Goal: Task Accomplishment & Management: Use online tool/utility

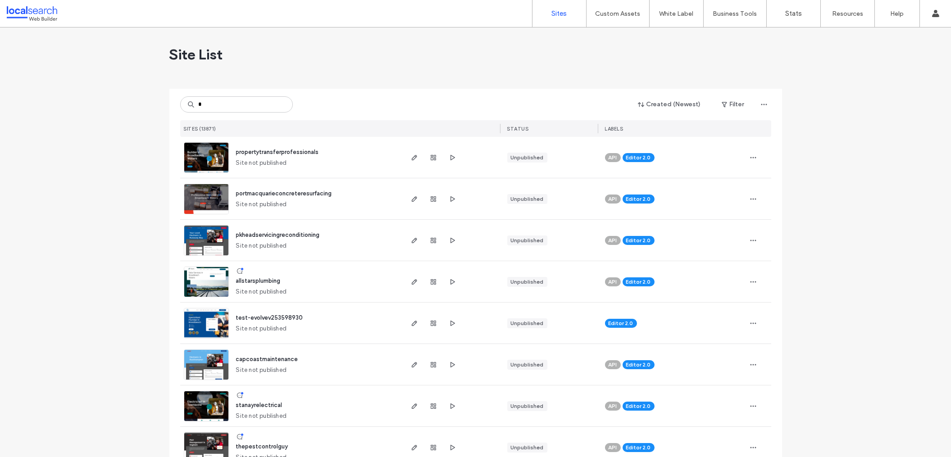
type input "*"
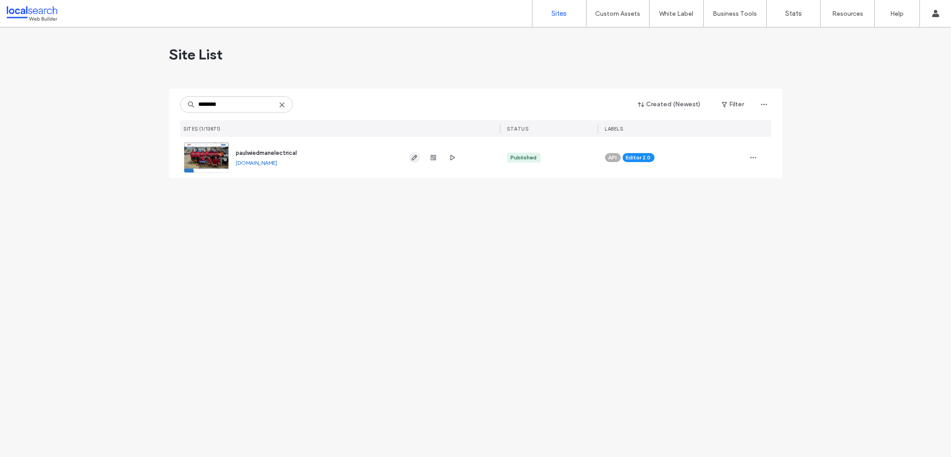
type input "********"
click at [411, 162] on span "button" at bounding box center [414, 157] width 11 height 11
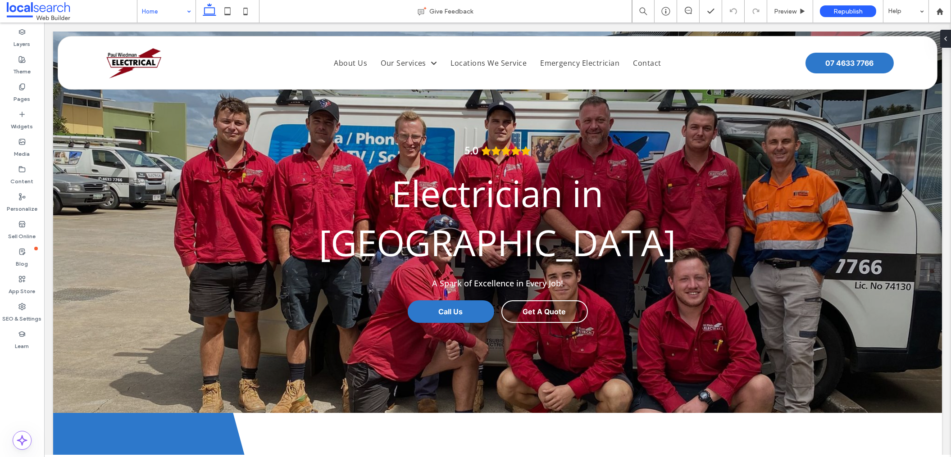
click at [188, 13] on div "Home" at bounding box center [166, 11] width 58 height 23
click at [686, 7] on use at bounding box center [688, 10] width 7 height 7
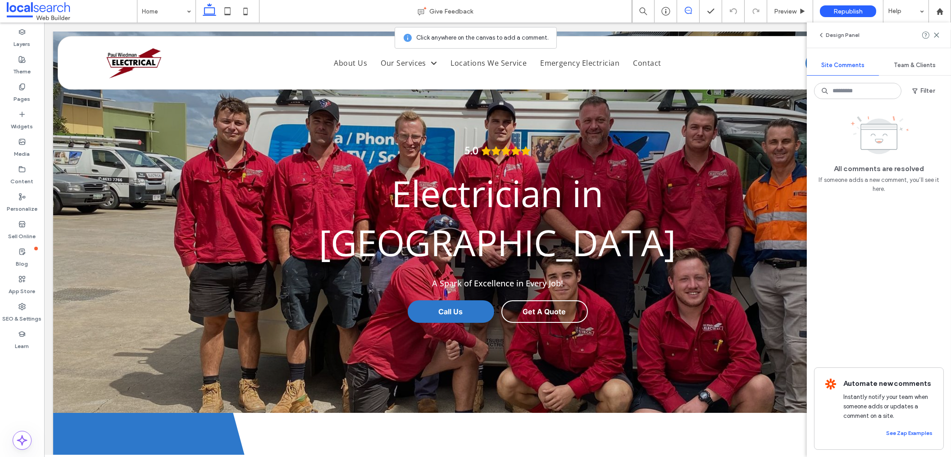
click at [686, 7] on use at bounding box center [688, 10] width 7 height 7
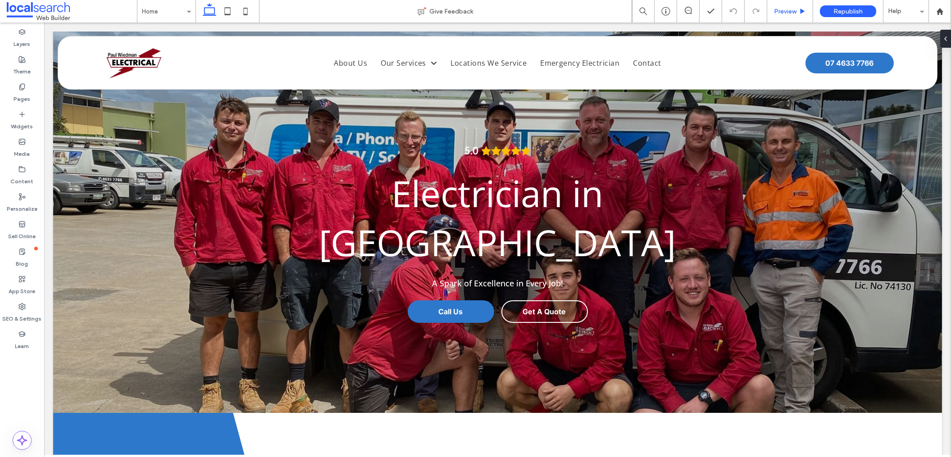
click at [786, 13] on span "Preview" at bounding box center [785, 12] width 23 height 8
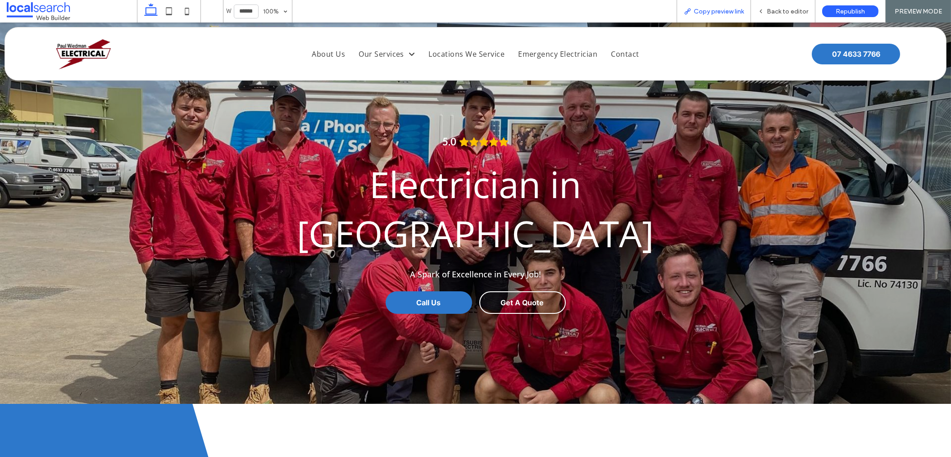
click at [728, 8] on span "Copy preview link" at bounding box center [719, 12] width 50 height 8
click at [713, 10] on span "Copy preview link" at bounding box center [719, 12] width 50 height 8
click at [781, 17] on div "Back to editor" at bounding box center [783, 11] width 64 height 23
click at [762, 11] on use at bounding box center [761, 11] width 2 height 3
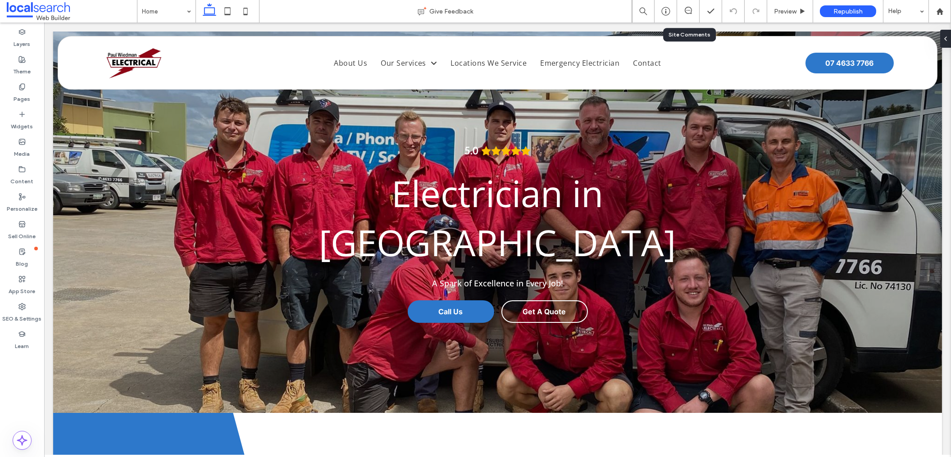
click at [692, 14] on div at bounding box center [688, 11] width 22 height 9
click at [688, 11] on icon at bounding box center [688, 10] width 7 height 7
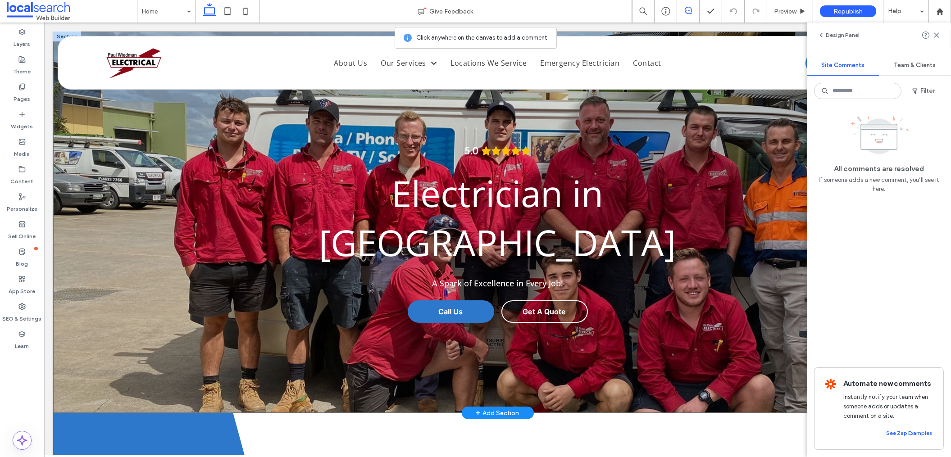
click at [194, 172] on div "5.0 Electrician in [GEOGRAPHIC_DATA] A Spark of Excellence in Every Job! Call U…" at bounding box center [497, 222] width 889 height 381
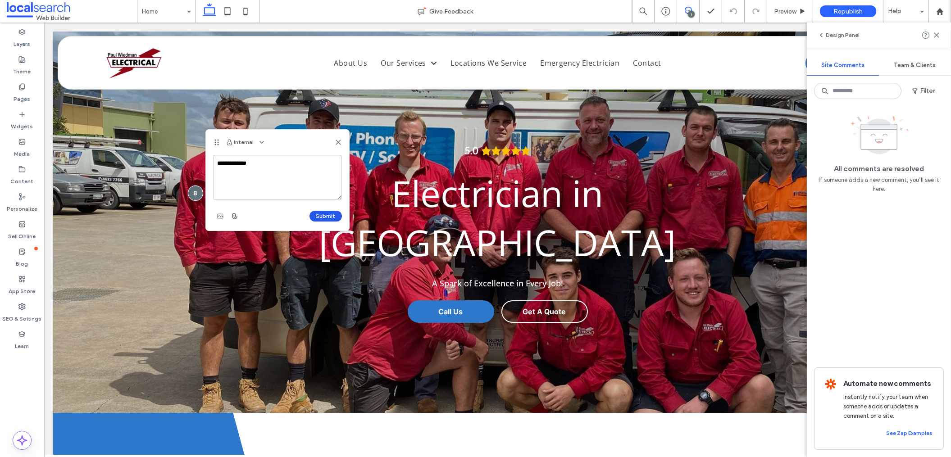
type textarea "**********"
click at [319, 218] on button "Submit" at bounding box center [325, 216] width 32 height 11
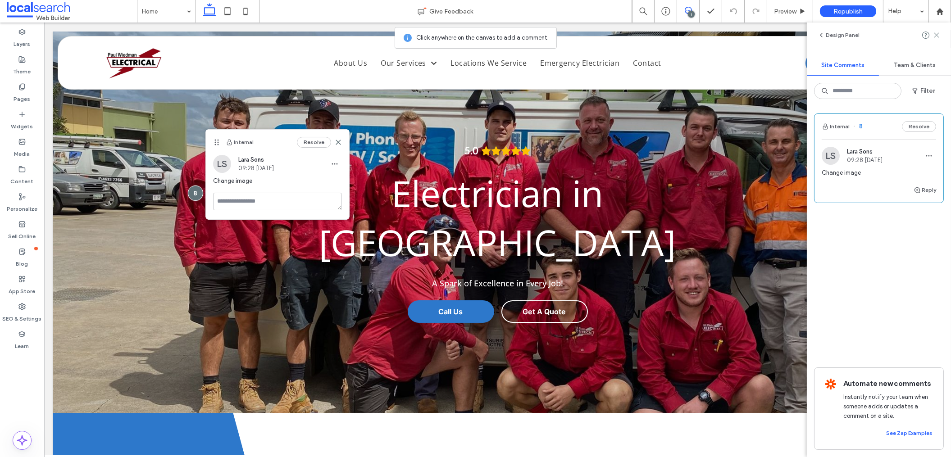
click at [939, 36] on icon at bounding box center [936, 35] width 7 height 7
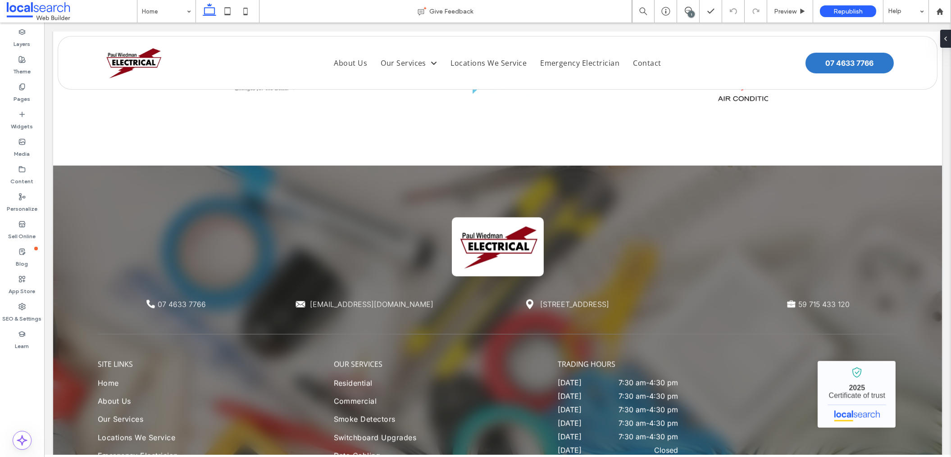
scroll to position [2768, 0]
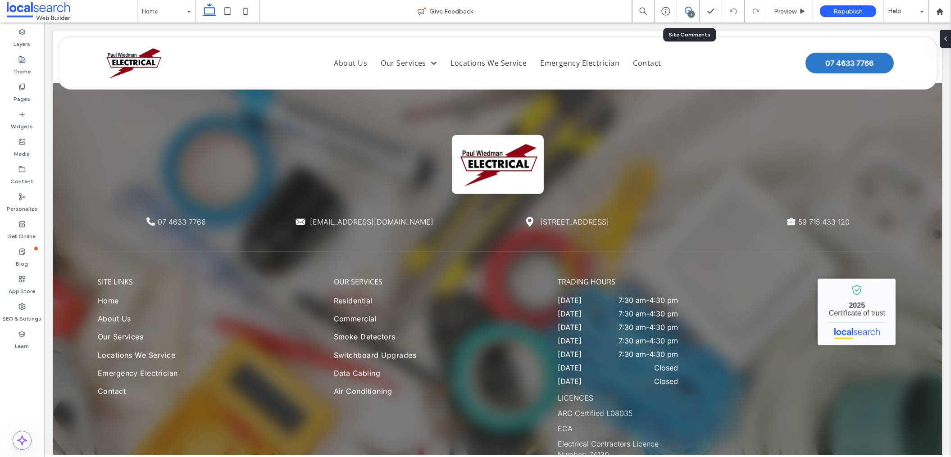
click at [687, 11] on icon at bounding box center [688, 10] width 7 height 7
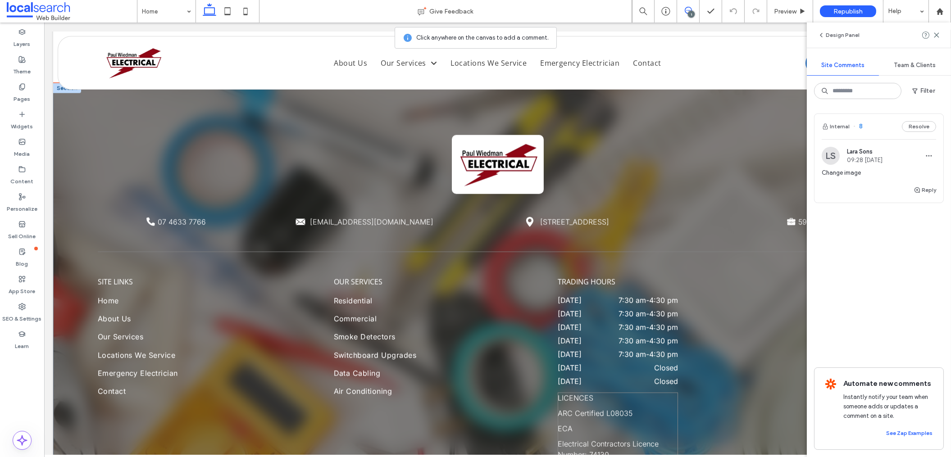
click at [672, 423] on p "ECA" at bounding box center [618, 428] width 120 height 11
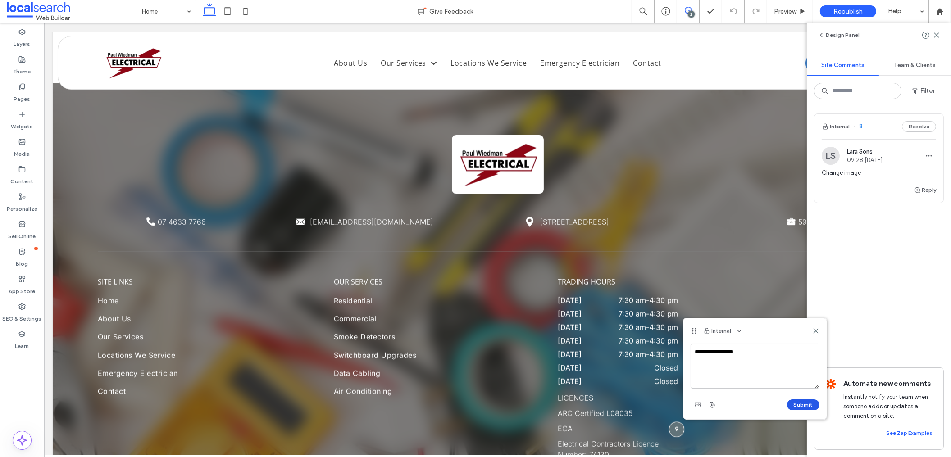
type textarea "**********"
click at [793, 402] on button "Submit" at bounding box center [803, 404] width 32 height 11
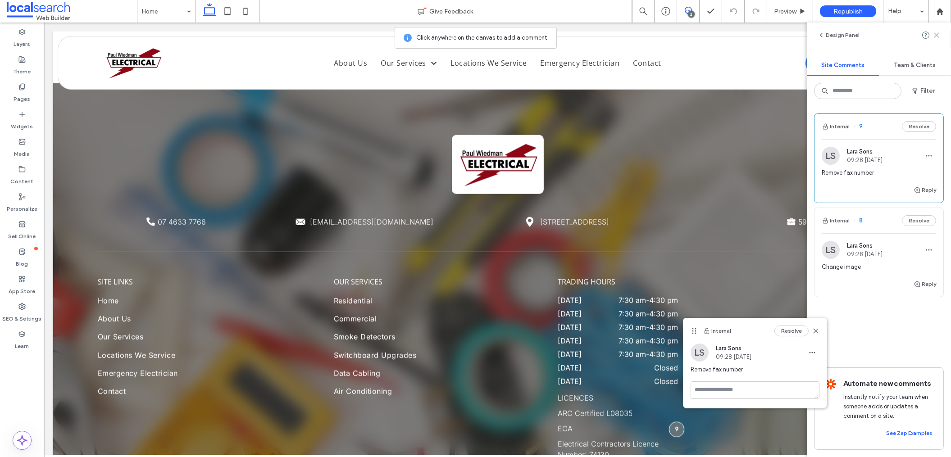
click at [938, 34] on icon at bounding box center [936, 35] width 7 height 7
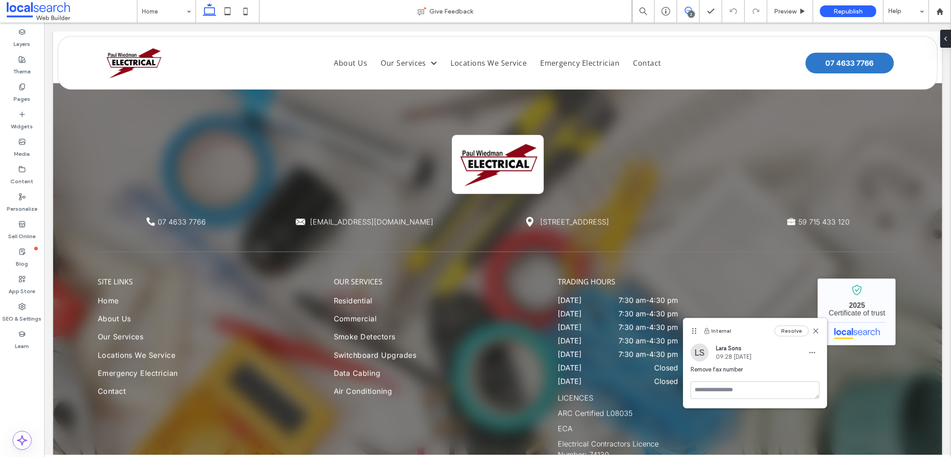
click at [689, 8] on use at bounding box center [688, 10] width 7 height 7
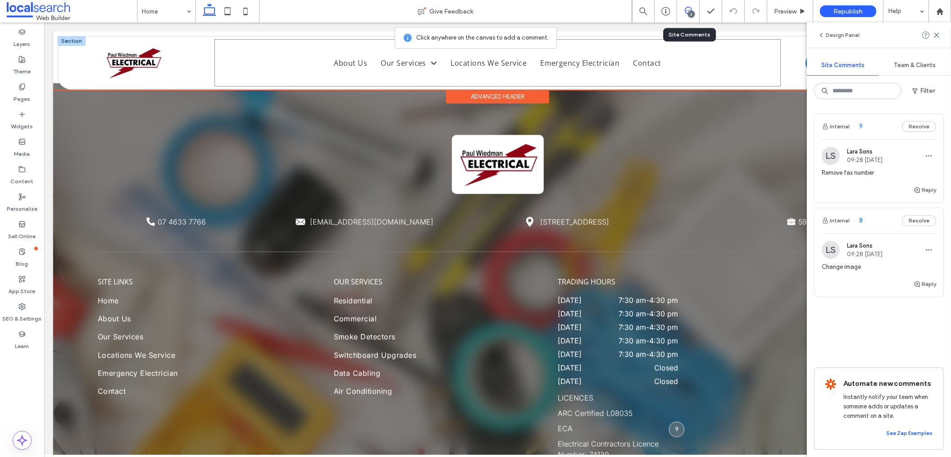
click at [732, 66] on div "Home About Us Our Services Residential Commercial Smoke Detectors Switchboard U…" at bounding box center [497, 62] width 566 height 47
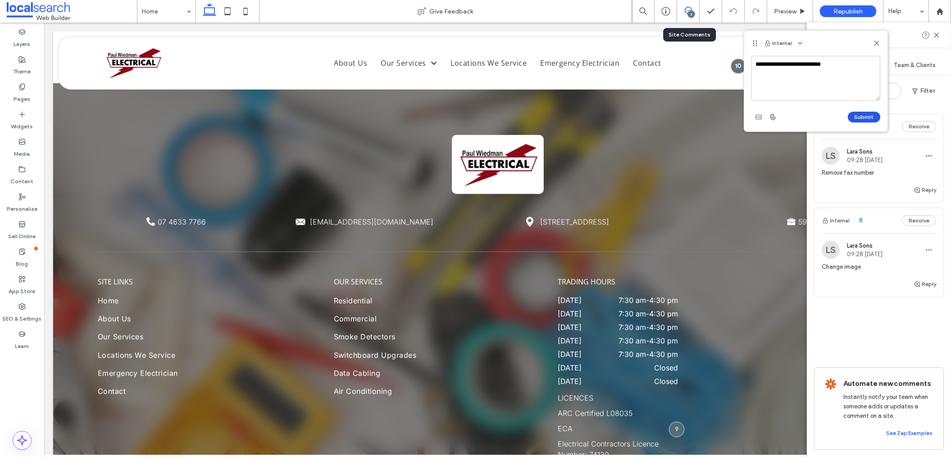
type textarea "**********"
click at [861, 117] on button "Submit" at bounding box center [864, 117] width 32 height 11
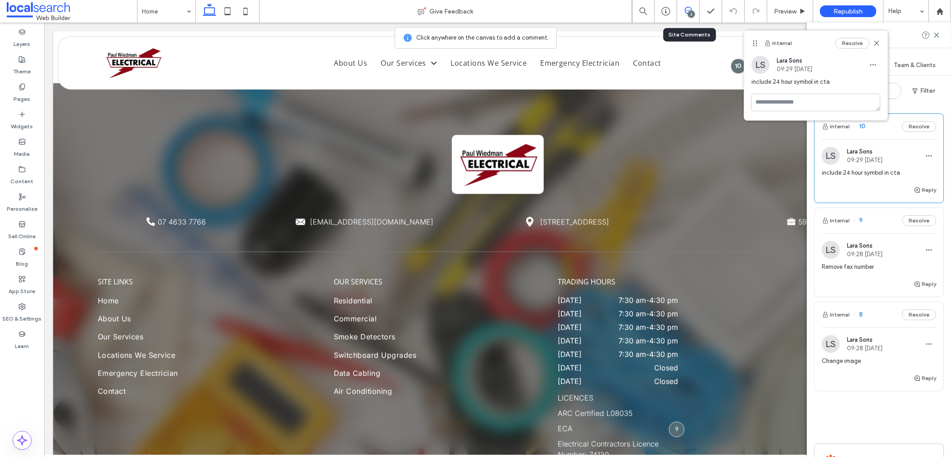
click at [875, 44] on use at bounding box center [876, 43] width 4 height 4
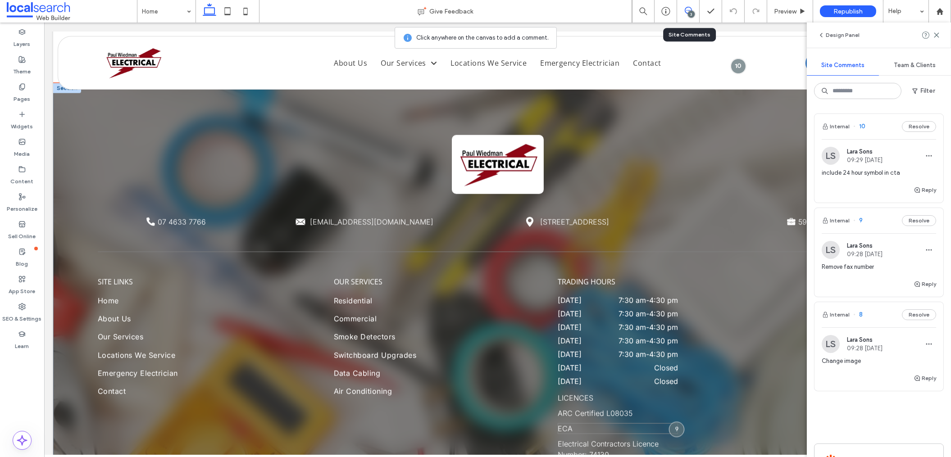
click at [598, 423] on p "ECA" at bounding box center [618, 428] width 120 height 11
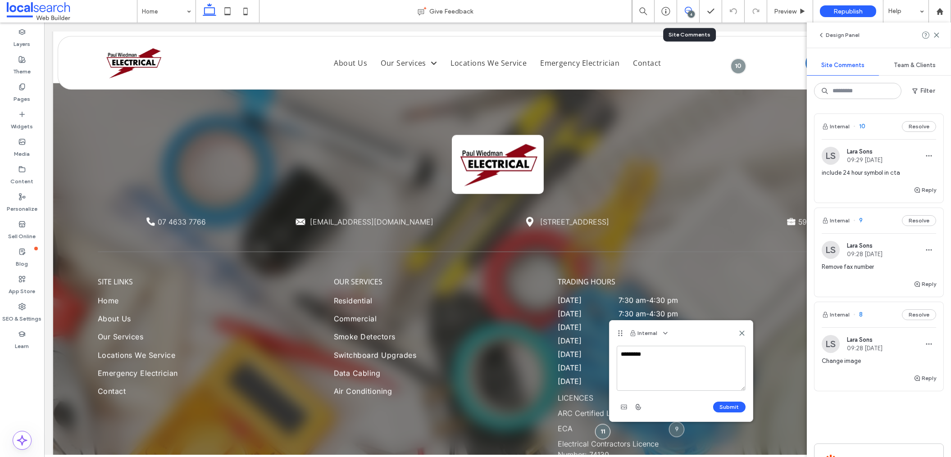
click at [635, 355] on textarea "*********" at bounding box center [681, 368] width 129 height 45
type textarea "**********"
click at [741, 417] on div "**********" at bounding box center [680, 384] width 143 height 76
click at [738, 408] on button "Submit" at bounding box center [729, 407] width 32 height 11
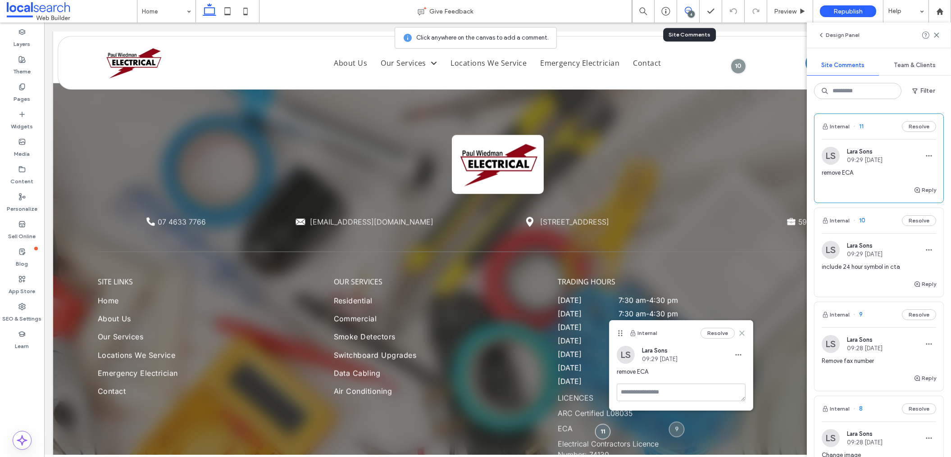
click at [742, 333] on use at bounding box center [742, 333] width 4 height 4
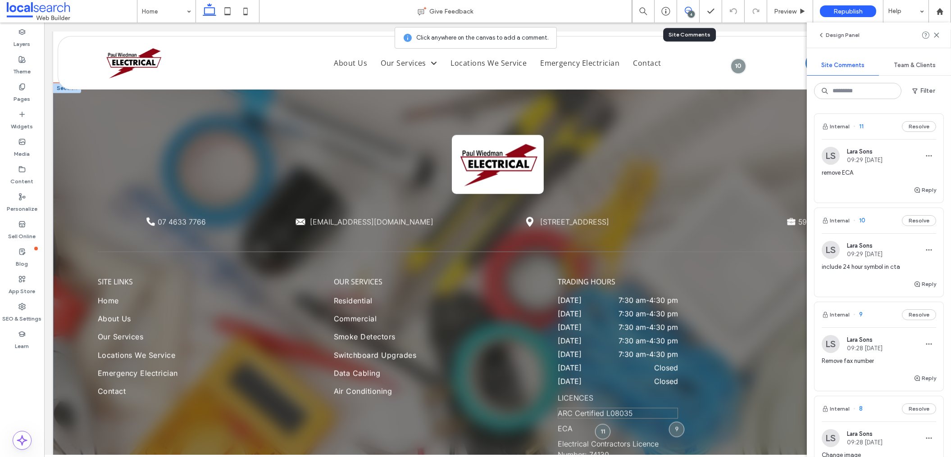
drag, startPoint x: 646, startPoint y: 347, endPoint x: 651, endPoint y: 343, distance: 6.5
click at [646, 408] on p "ARC Certified L08035" at bounding box center [618, 413] width 120 height 11
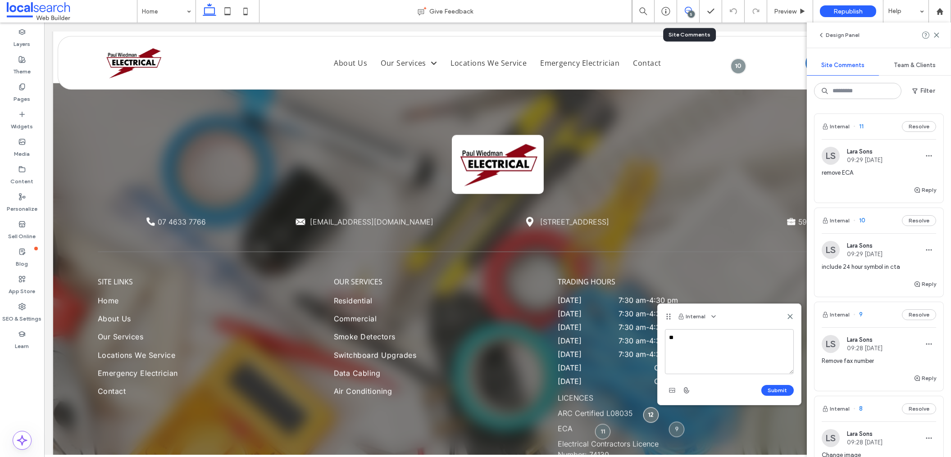
type textarea "*"
drag, startPoint x: 786, startPoint y: 316, endPoint x: 760, endPoint y: 279, distance: 45.2
click at [786, 316] on icon at bounding box center [789, 316] width 7 height 7
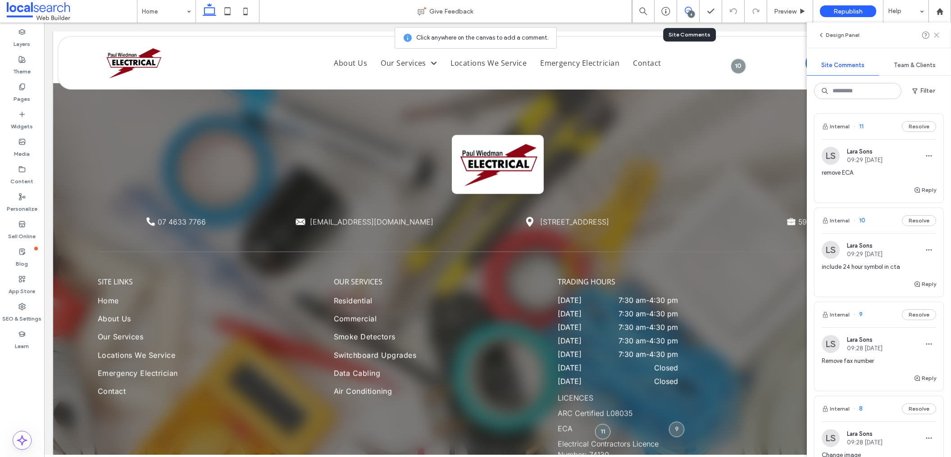
click at [939, 32] on icon at bounding box center [936, 35] width 7 height 7
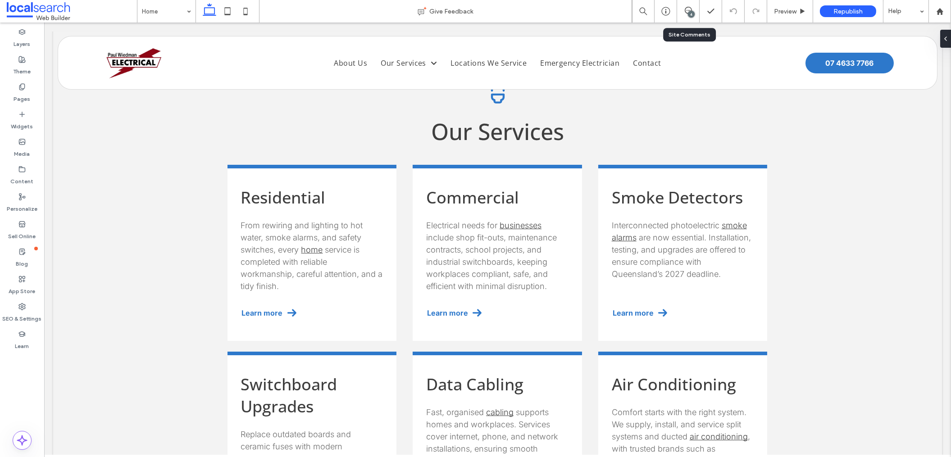
scroll to position [839, 0]
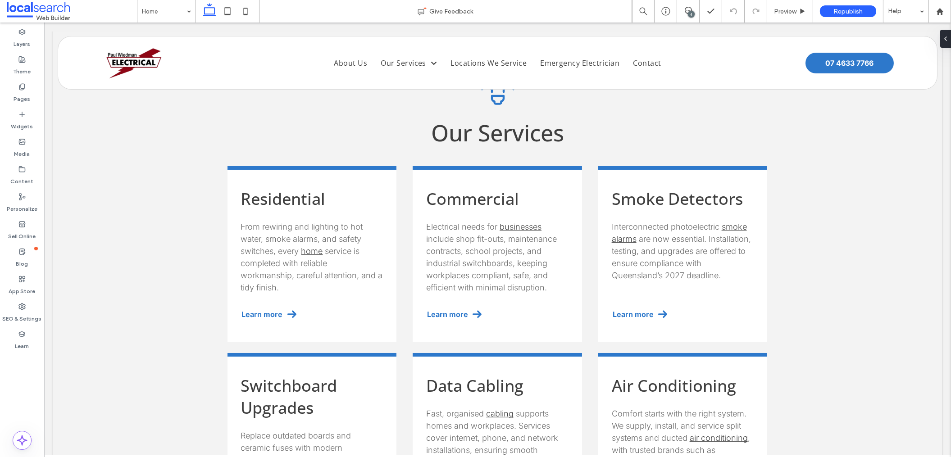
click at [688, 12] on div "4" at bounding box center [691, 14] width 7 height 7
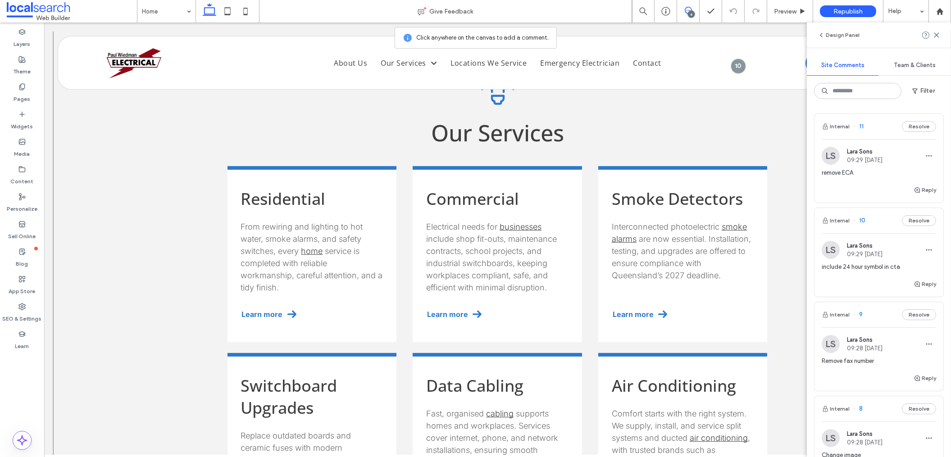
click at [219, 177] on div "Bulb Icon Our Services Residential From rewiring and lighting to hot water, smo…" at bounding box center [497, 309] width 889 height 588
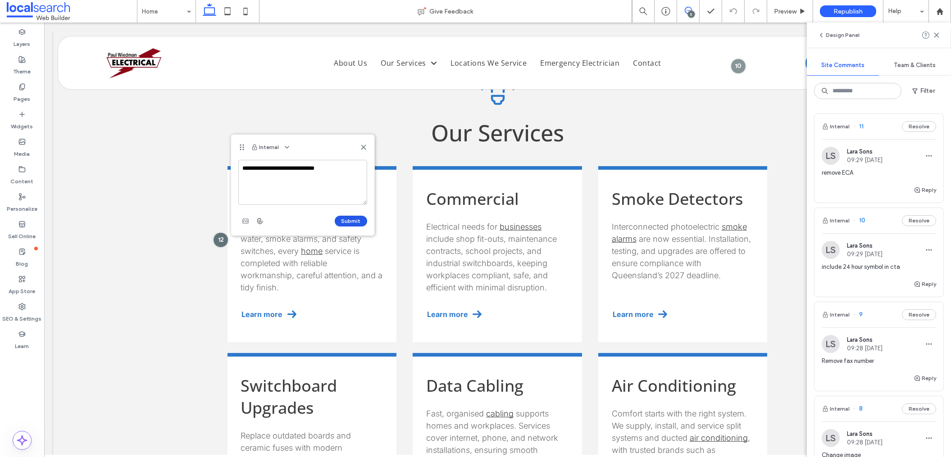
type textarea "**********"
click at [353, 218] on button "Submit" at bounding box center [351, 221] width 32 height 11
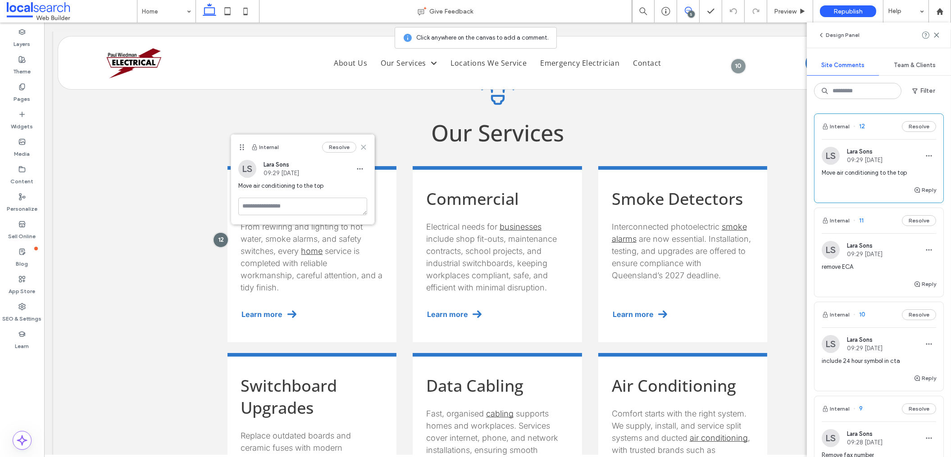
click at [362, 149] on use at bounding box center [363, 147] width 4 height 4
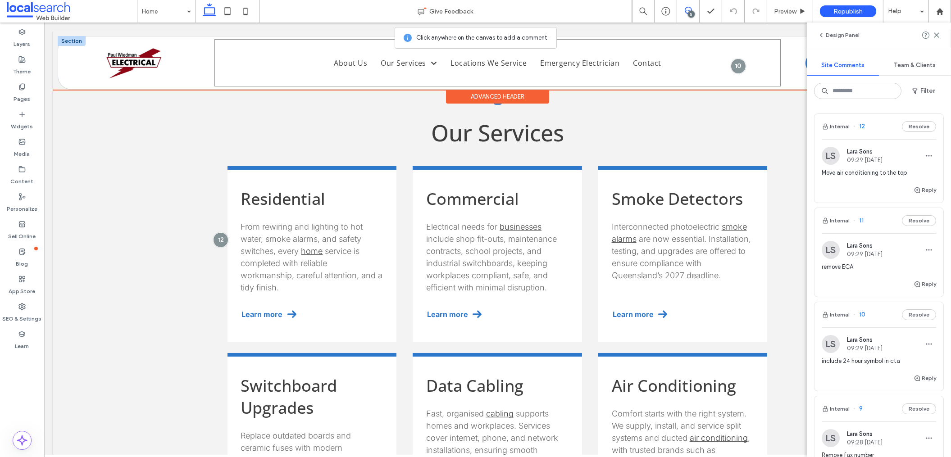
click at [463, 77] on div "Home About Us Our Services Residential Commercial Smoke Detectors Switchboard U…" at bounding box center [497, 62] width 566 height 47
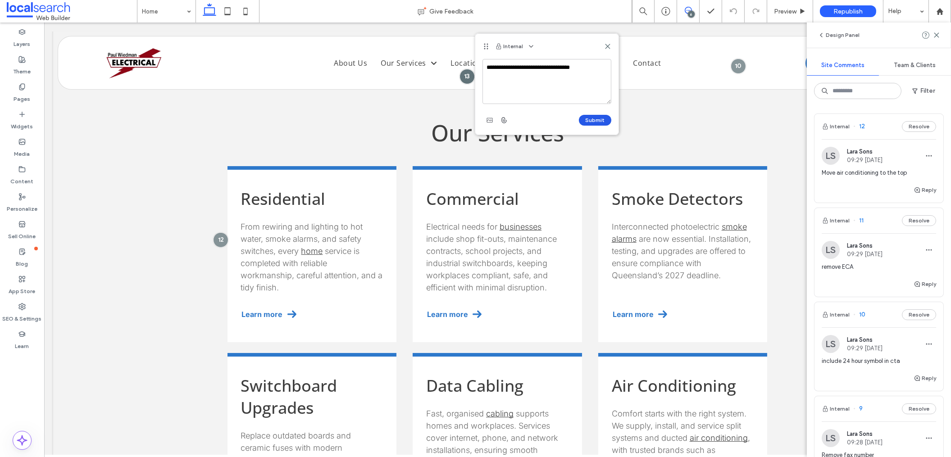
type textarea "**********"
click at [602, 121] on button "Submit" at bounding box center [595, 120] width 32 height 11
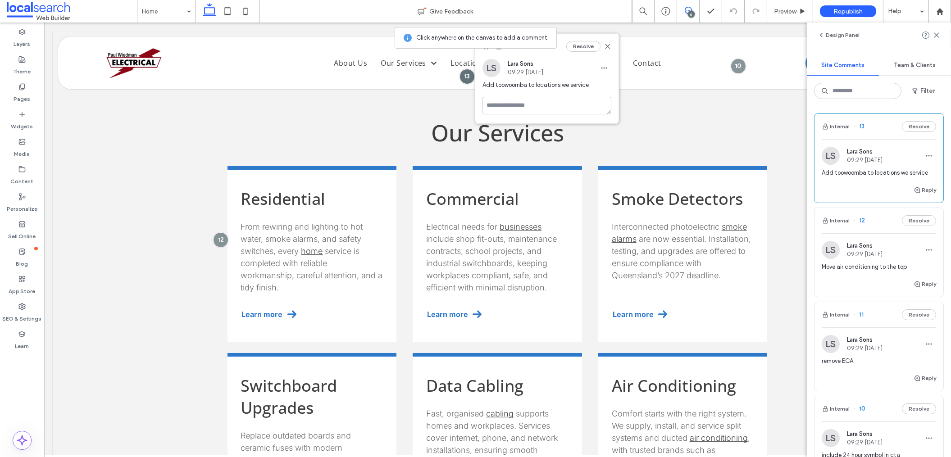
click at [608, 47] on use at bounding box center [607, 47] width 4 height 4
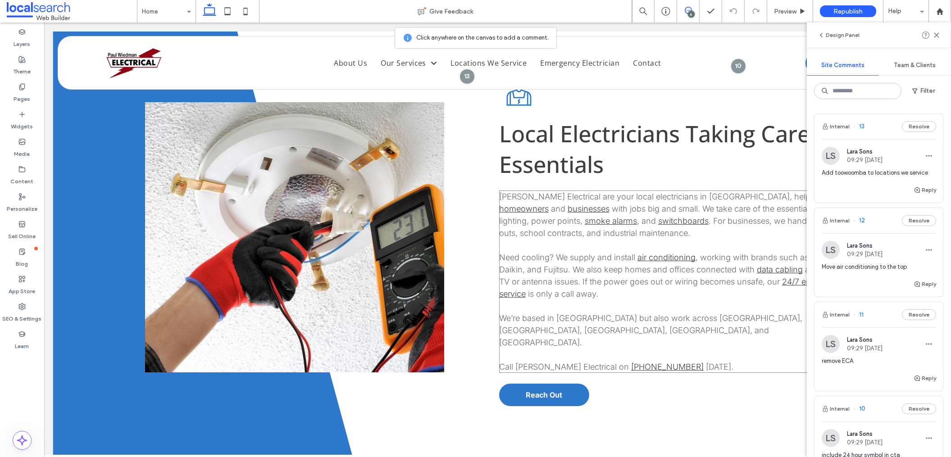
scroll to position [0, 0]
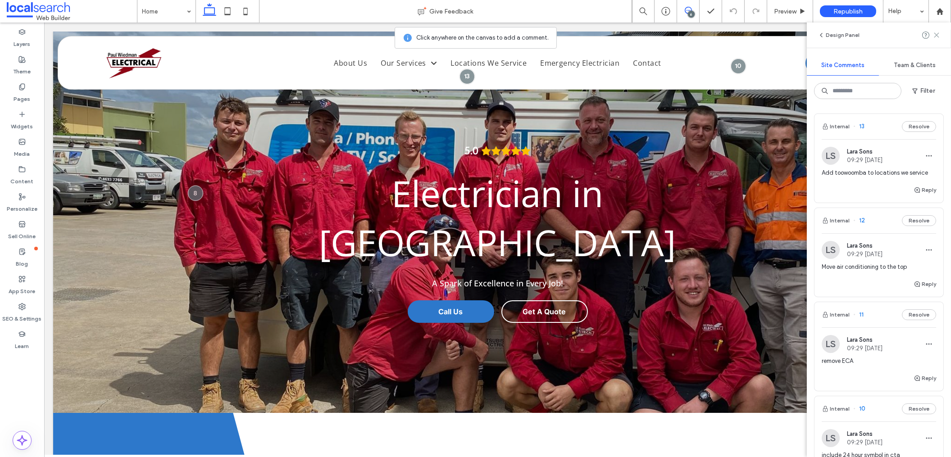
click at [938, 35] on icon at bounding box center [936, 35] width 7 height 7
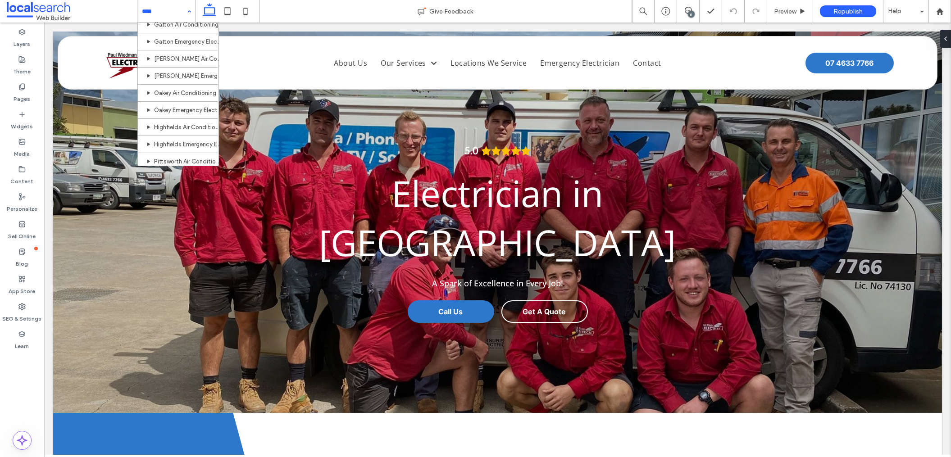
scroll to position [127, 0]
click at [186, 7] on div "Home About Us Our Services Residential Commercial Smoke Detectors Switchboard U…" at bounding box center [166, 11] width 58 height 23
click at [691, 9] on span at bounding box center [688, 10] width 22 height 7
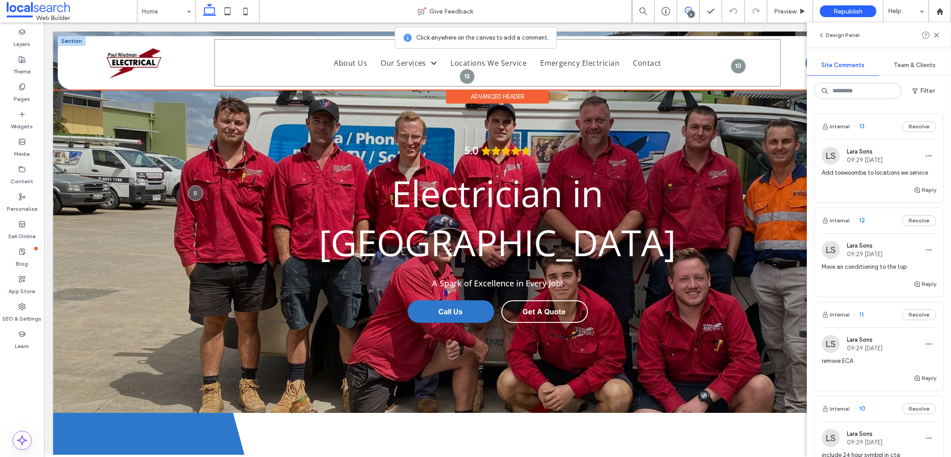
click at [487, 76] on div "Home About Us Our Services Residential Commercial Smoke Detectors Switchboard U…" at bounding box center [497, 62] width 566 height 47
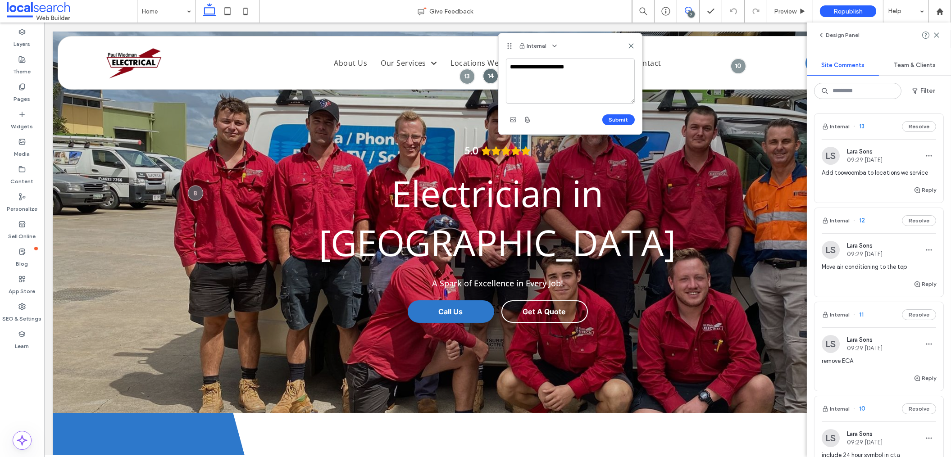
click at [522, 67] on textarea "**********" at bounding box center [570, 81] width 129 height 45
type textarea "**********"
click at [615, 120] on button "Submit" at bounding box center [618, 119] width 32 height 11
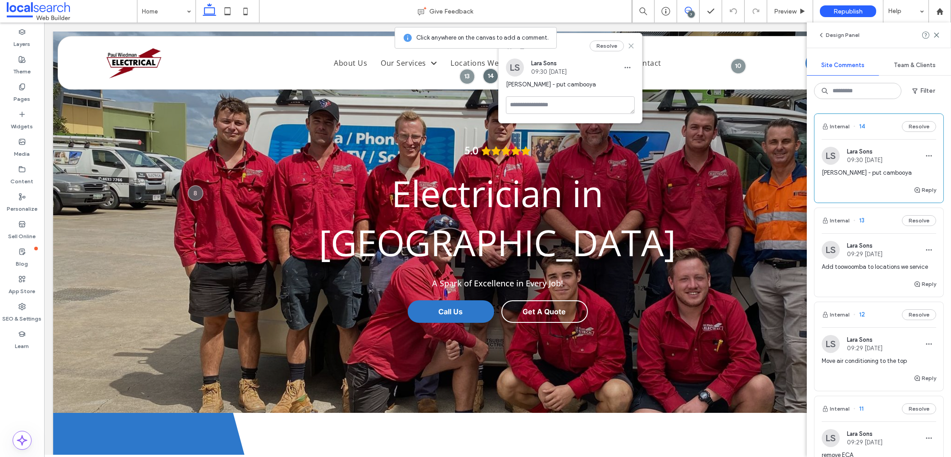
click at [632, 47] on use at bounding box center [631, 46] width 4 height 4
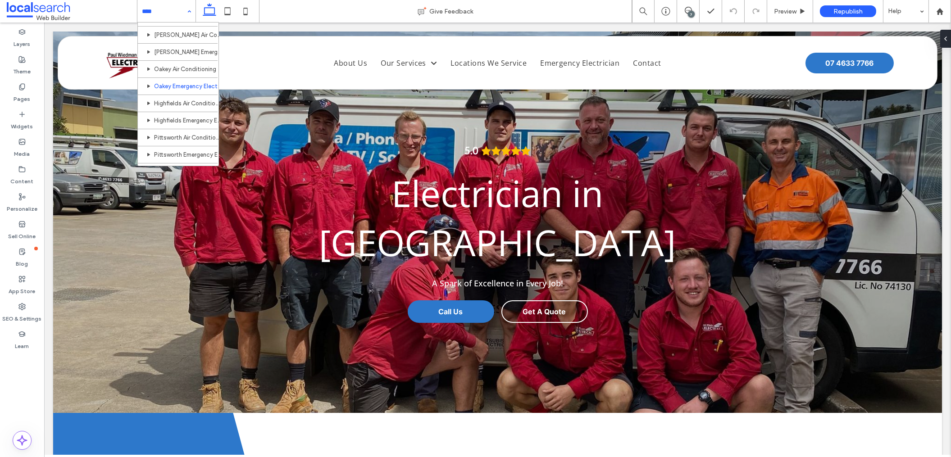
scroll to position [200, 0]
click at [188, 11] on div "Home About Us Our Services Residential Commercial Smoke Detectors Switchboard U…" at bounding box center [166, 11] width 58 height 23
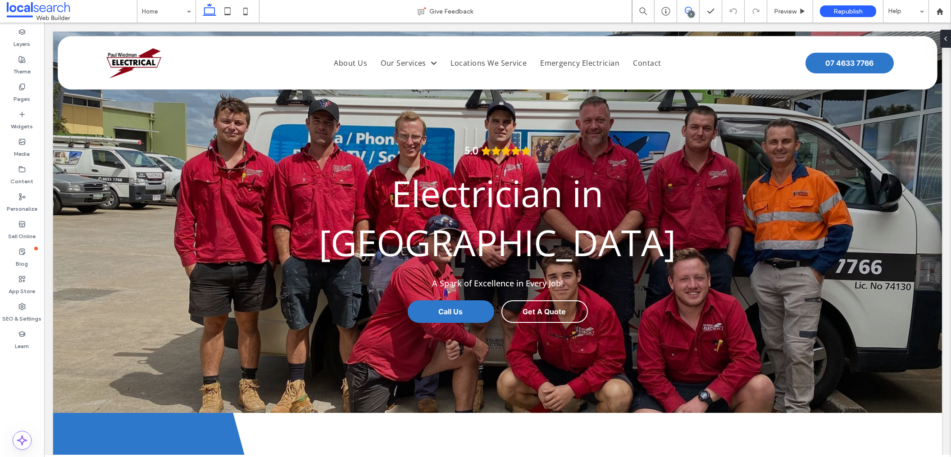
click at [682, 7] on span at bounding box center [688, 10] width 22 height 7
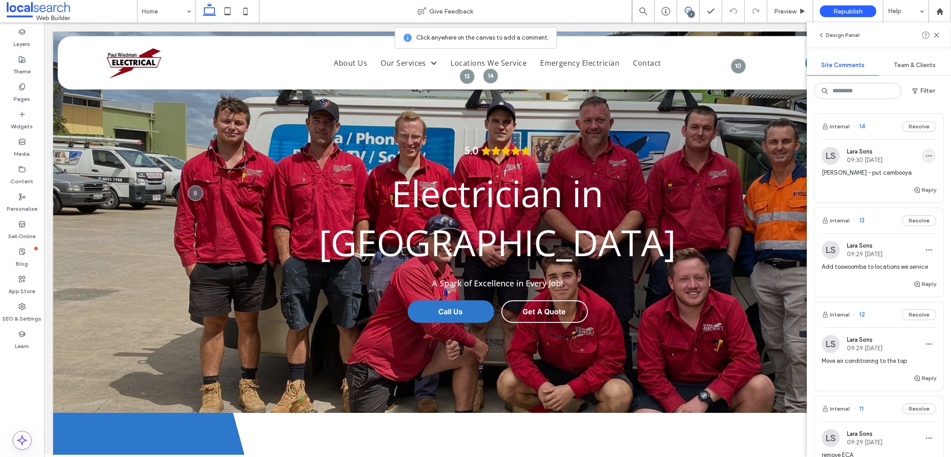
click at [925, 153] on icon "button" at bounding box center [928, 155] width 7 height 7
click at [916, 176] on div "Edit" at bounding box center [888, 179] width 80 height 17
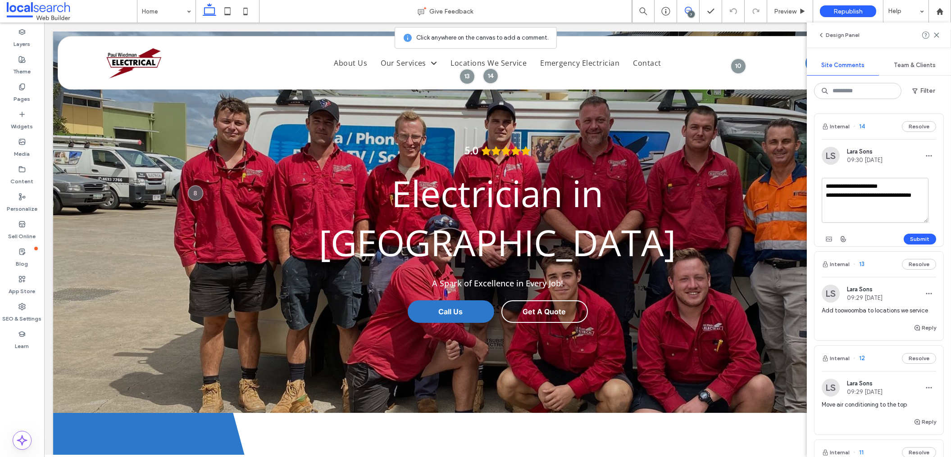
click at [894, 196] on textarea "**********" at bounding box center [874, 200] width 107 height 45
drag, startPoint x: 887, startPoint y: 205, endPoint x: 873, endPoint y: 205, distance: 13.5
click at [873, 205] on textarea "**********" at bounding box center [874, 200] width 107 height 45
type textarea "**********"
click at [912, 236] on button "Submit" at bounding box center [919, 239] width 32 height 11
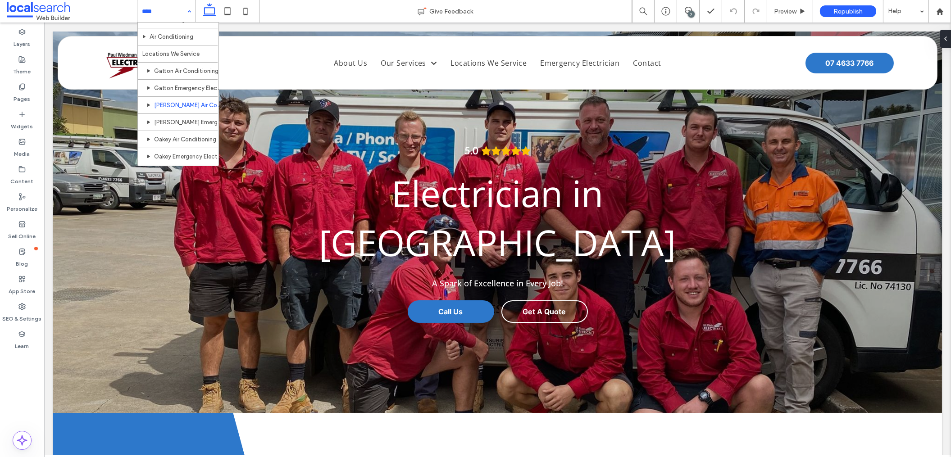
scroll to position [129, 0]
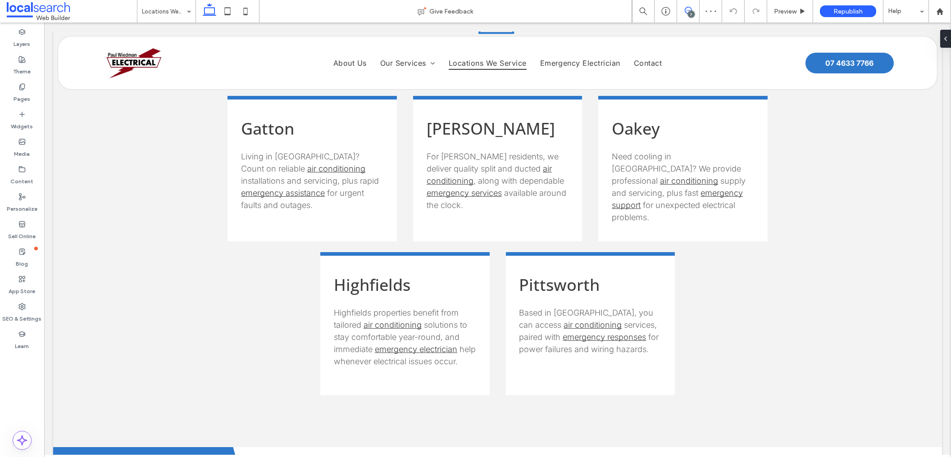
drag, startPoint x: 685, startPoint y: 9, endPoint x: 648, endPoint y: 2, distance: 38.2
click at [685, 9] on icon at bounding box center [688, 10] width 7 height 7
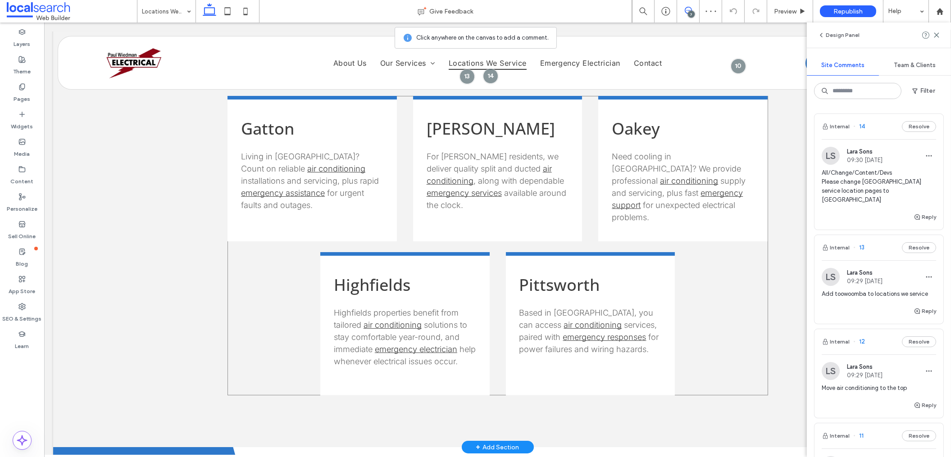
click at [722, 281] on div "Gatton Living in [GEOGRAPHIC_DATA]? Count on reliable air conditioning installa…" at bounding box center [497, 245] width 540 height 299
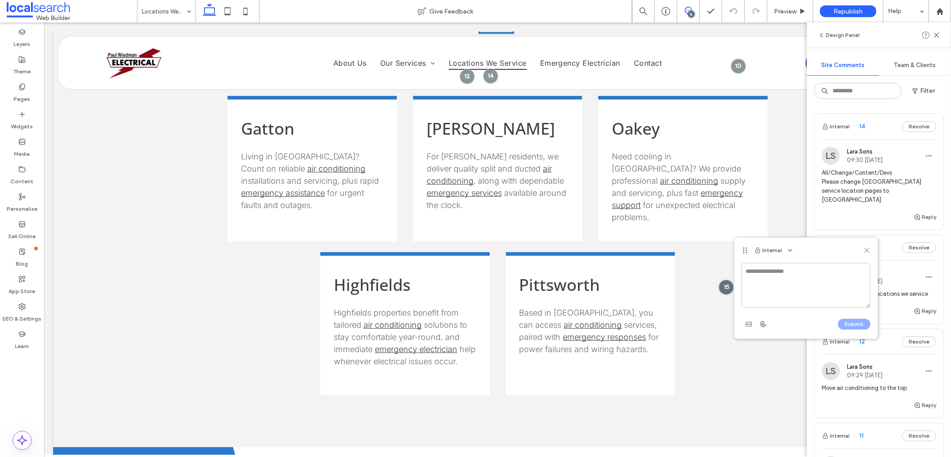
click at [866, 249] on icon at bounding box center [866, 250] width 7 height 7
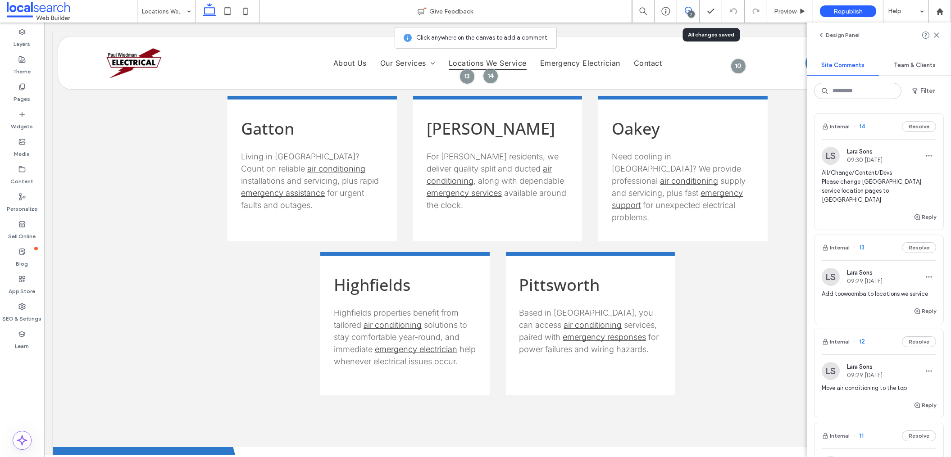
click at [682, 9] on span at bounding box center [688, 10] width 22 height 7
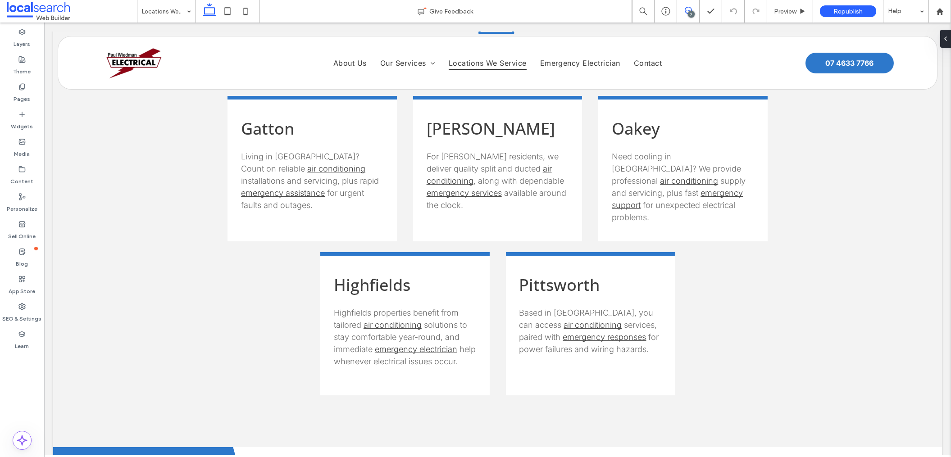
click at [690, 8] on use at bounding box center [688, 10] width 7 height 7
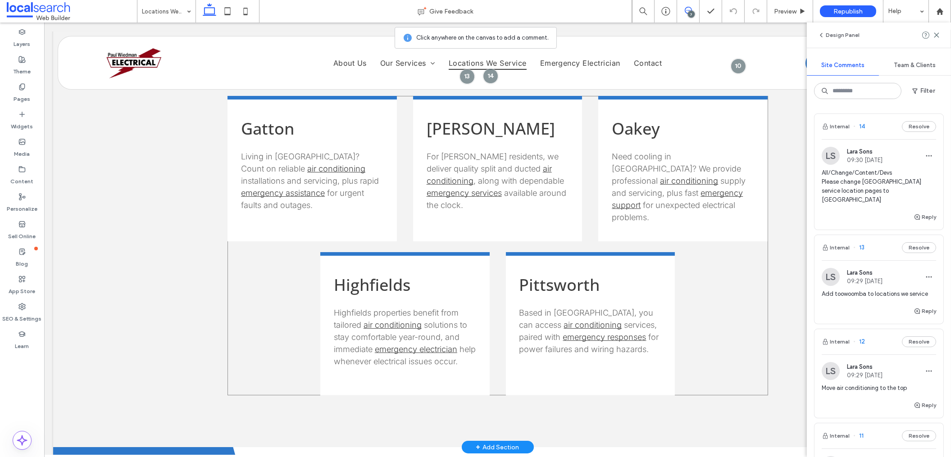
click at [715, 295] on div "Gatton Living in [GEOGRAPHIC_DATA]? Count on reliable air conditioning installa…" at bounding box center [497, 245] width 540 height 299
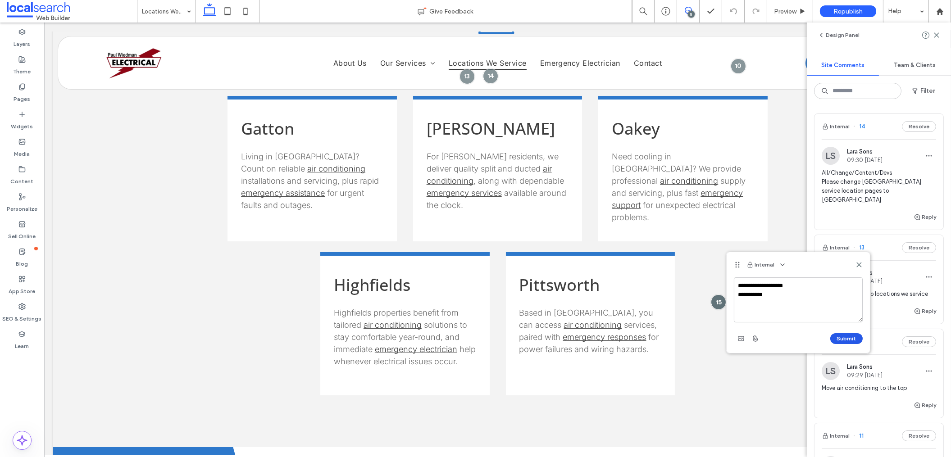
type textarea "**********"
click at [850, 339] on button "Submit" at bounding box center [846, 338] width 32 height 11
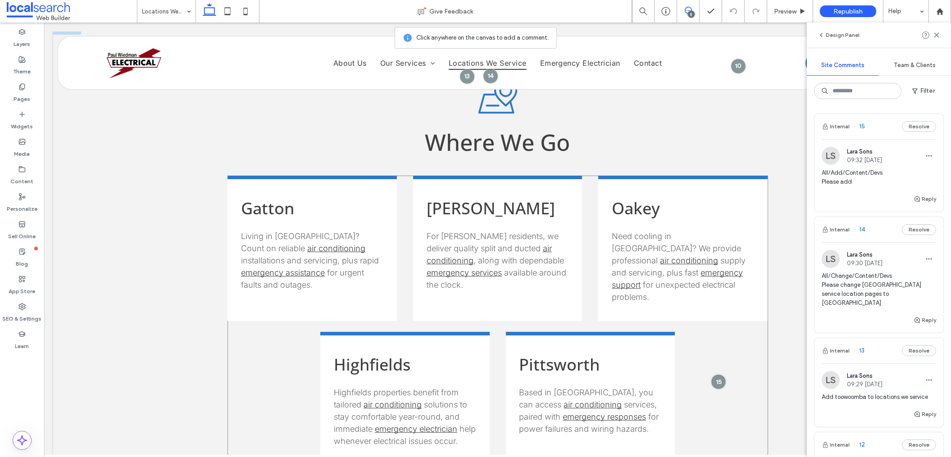
scroll to position [310, 0]
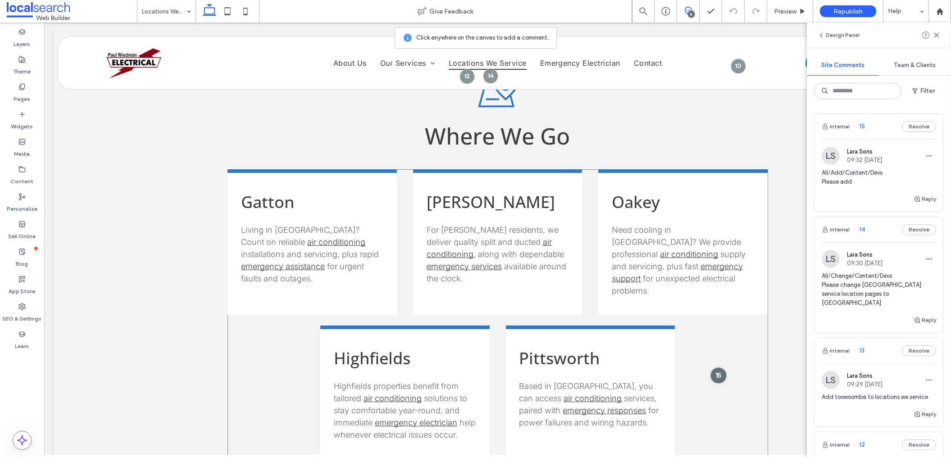
click at [714, 368] on div at bounding box center [718, 375] width 17 height 17
click at [860, 351] on icon "button" at bounding box center [863, 352] width 7 height 7
click at [880, 372] on div "Edit" at bounding box center [897, 376] width 80 height 17
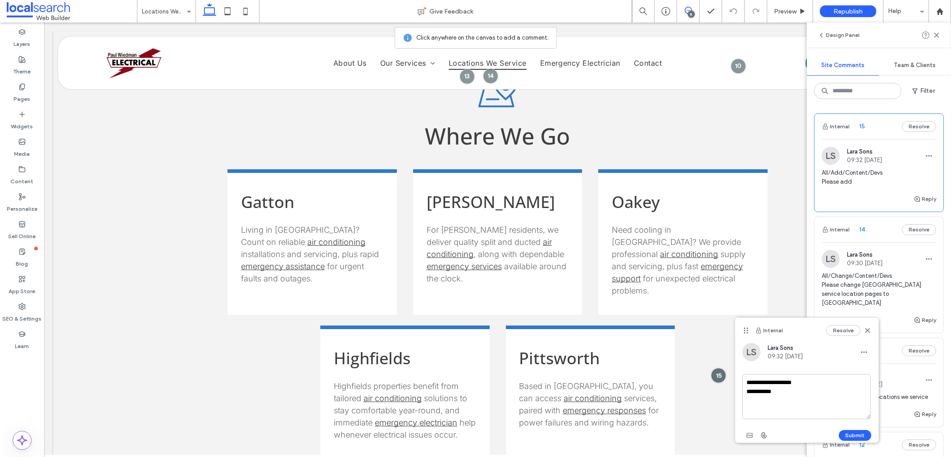
click at [805, 395] on textarea "**********" at bounding box center [806, 396] width 129 height 45
type textarea "**********"
click at [853, 435] on button "Submit" at bounding box center [855, 435] width 32 height 11
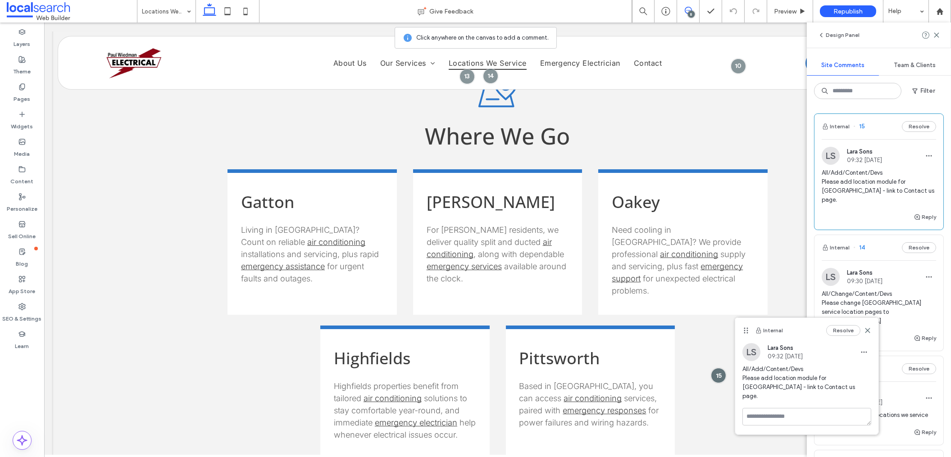
click at [867, 335] on div "Resolve" at bounding box center [848, 330] width 45 height 11
click at [867, 331] on div "Resolve" at bounding box center [848, 330] width 45 height 11
click at [866, 330] on use at bounding box center [867, 331] width 4 height 4
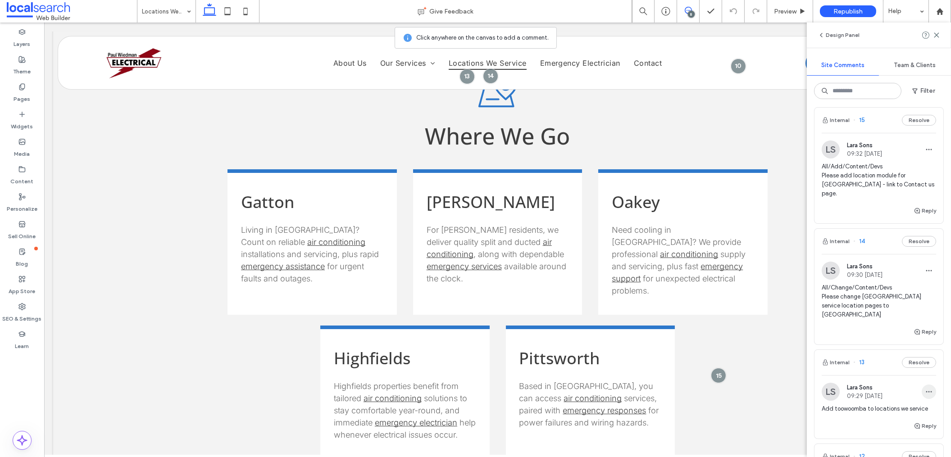
scroll to position [16, 0]
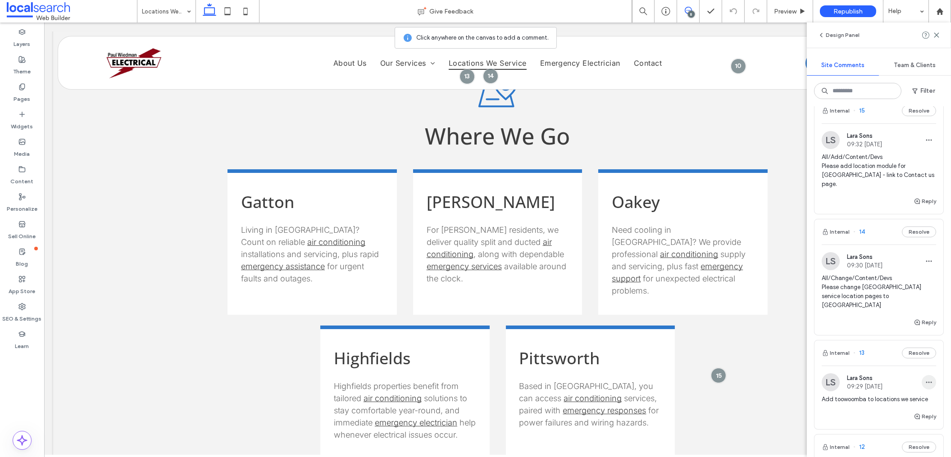
click at [926, 382] on use "button" at bounding box center [929, 382] width 6 height 1
click at [892, 407] on div "Delete" at bounding box center [888, 404] width 80 height 17
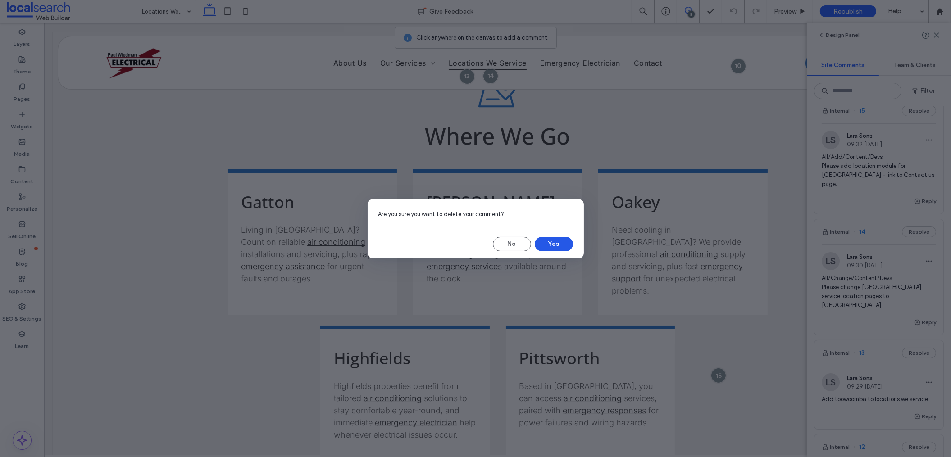
click at [562, 242] on button "Yes" at bounding box center [554, 244] width 38 height 14
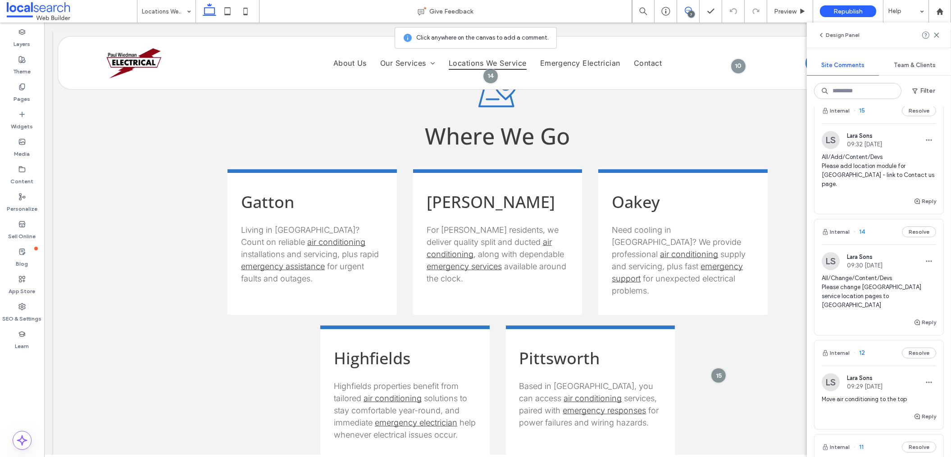
scroll to position [108, 0]
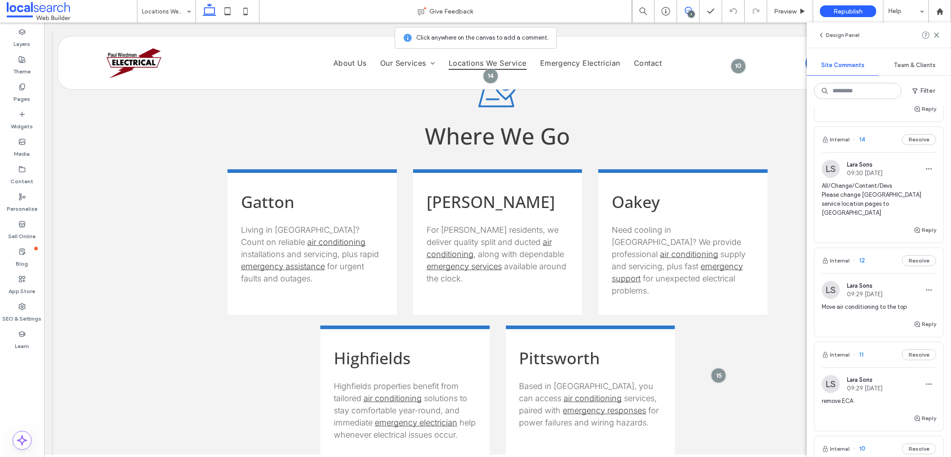
click at [861, 256] on span "12" at bounding box center [859, 260] width 12 height 9
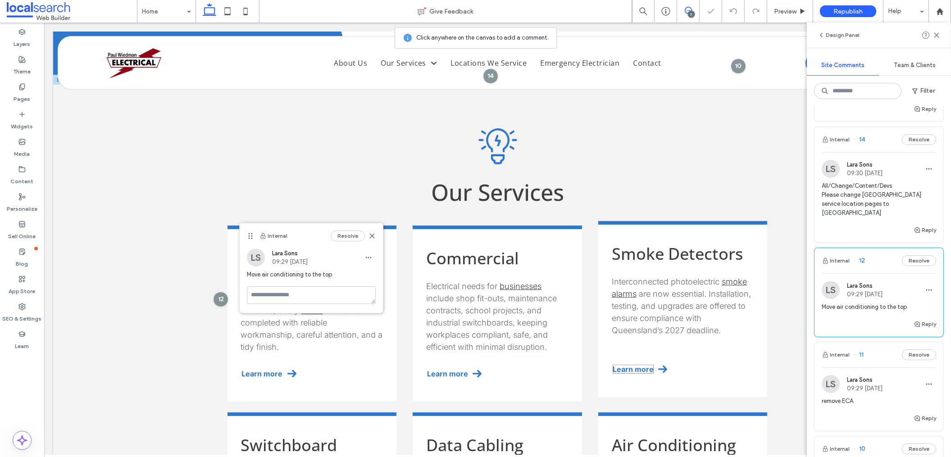
scroll to position [789, 0]
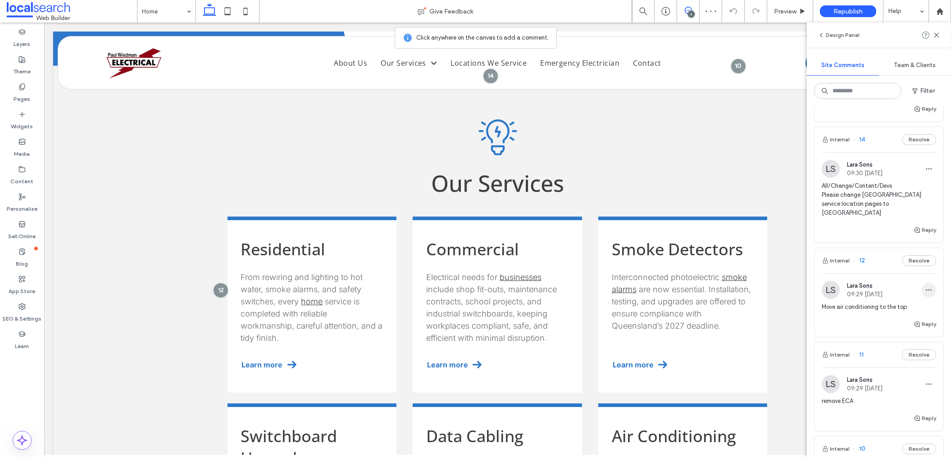
click at [925, 286] on icon "button" at bounding box center [928, 289] width 7 height 7
click at [893, 293] on div "Edit" at bounding box center [888, 295] width 80 height 17
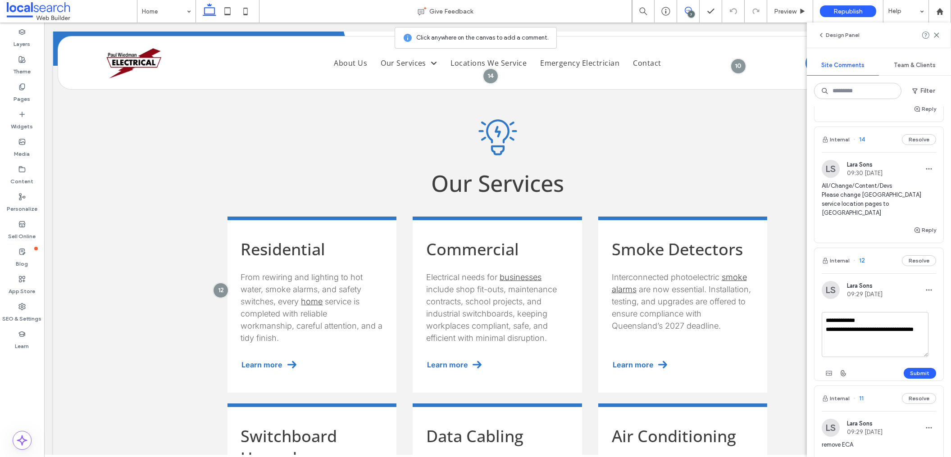
click at [901, 314] on textarea "**********" at bounding box center [874, 334] width 107 height 45
drag, startPoint x: 875, startPoint y: 324, endPoint x: 815, endPoint y: 322, distance: 59.5
click at [815, 322] on div "**********" at bounding box center [878, 331] width 129 height 100
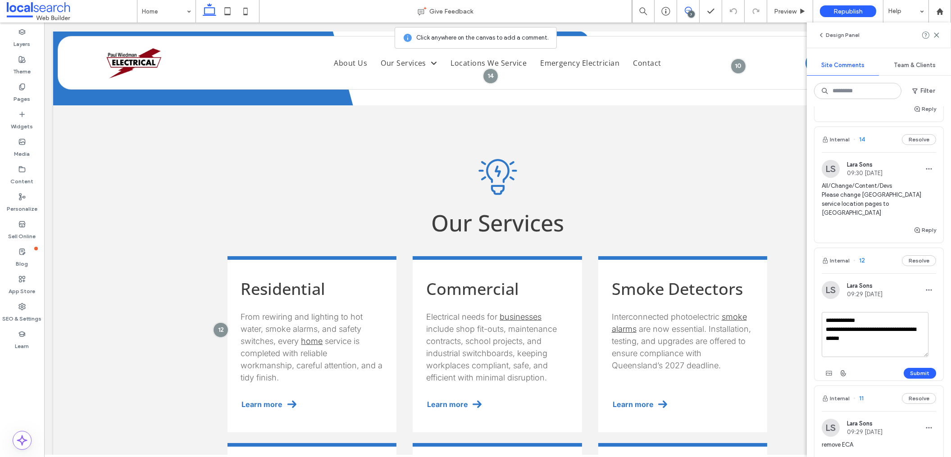
scroll to position [748, 0]
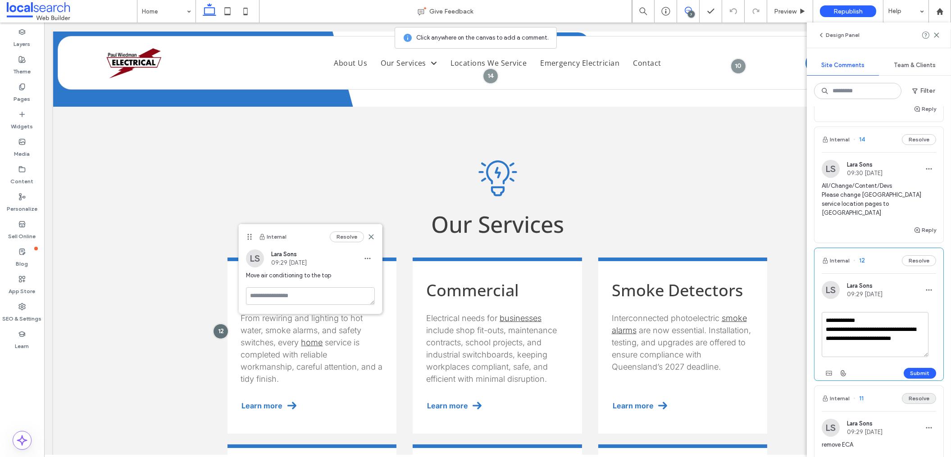
type textarea "**********"
click at [919, 368] on button "Submit" at bounding box center [919, 373] width 32 height 11
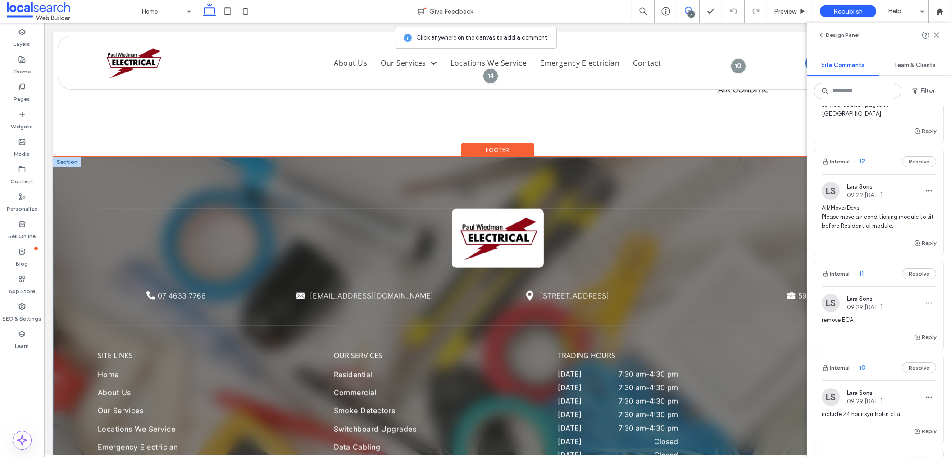
scroll to position [2766, 0]
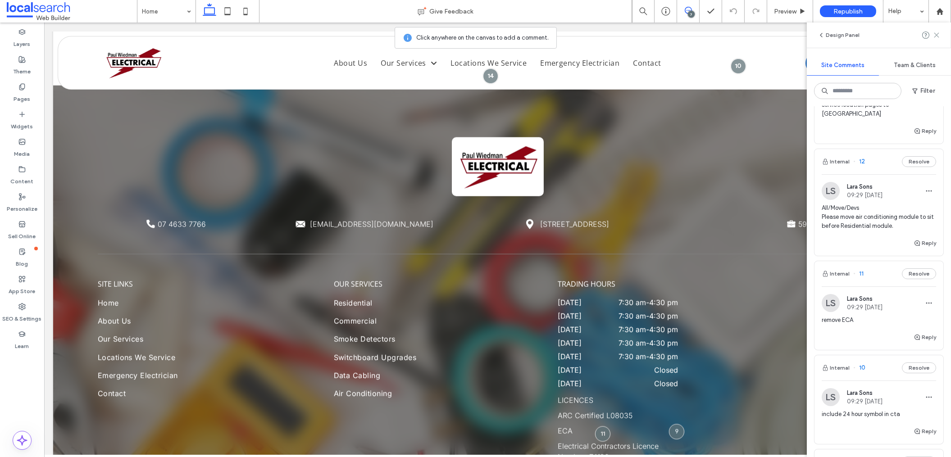
click at [935, 35] on use at bounding box center [936, 35] width 4 height 4
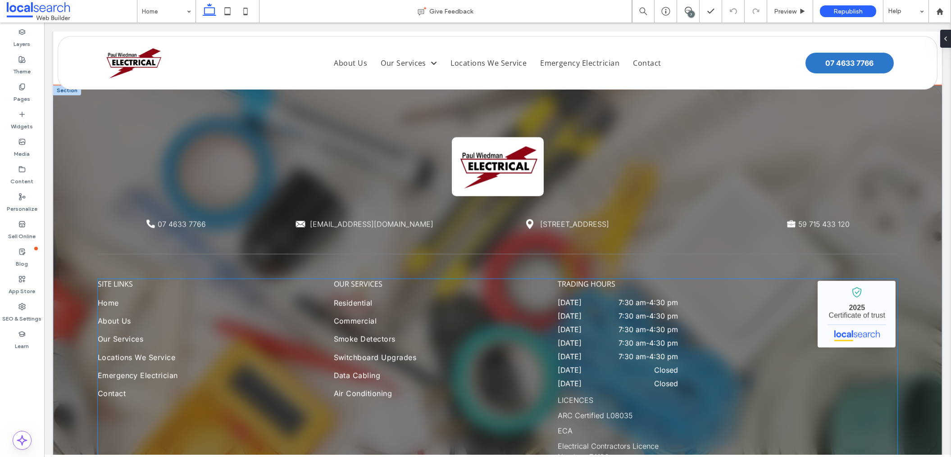
click at [580, 426] on p "ECA" at bounding box center [618, 431] width 120 height 11
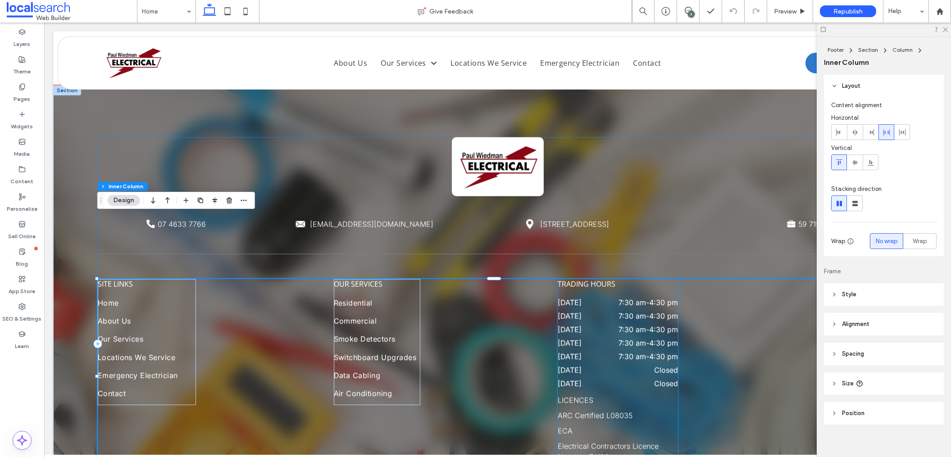
click at [564, 427] on span "ECA" at bounding box center [565, 431] width 15 height 9
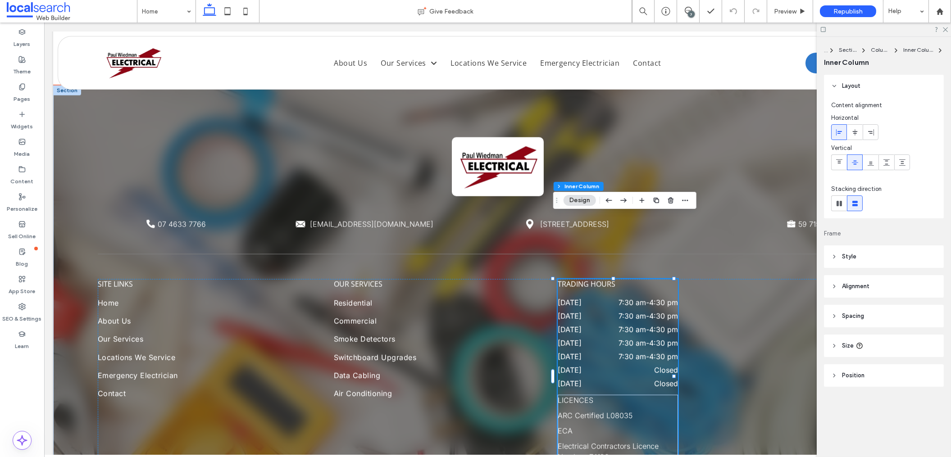
click at [564, 427] on span "ECA" at bounding box center [565, 431] width 15 height 9
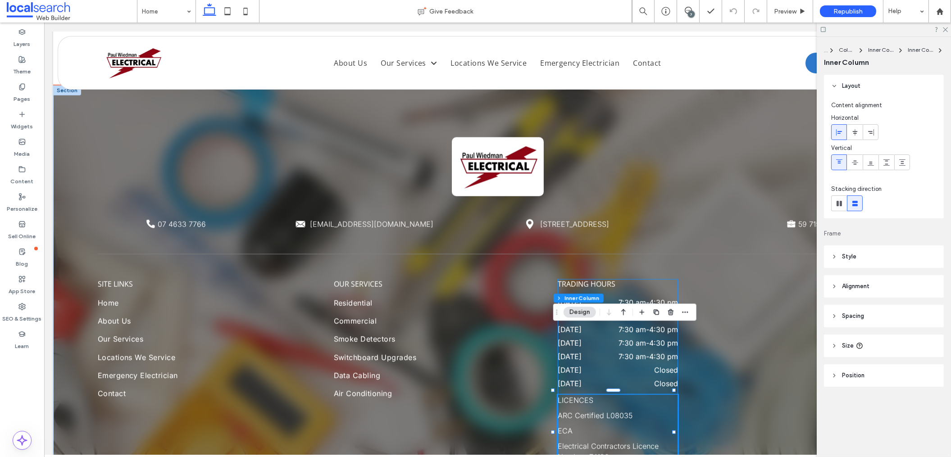
click at [564, 427] on span "ECA" at bounding box center [565, 431] width 15 height 9
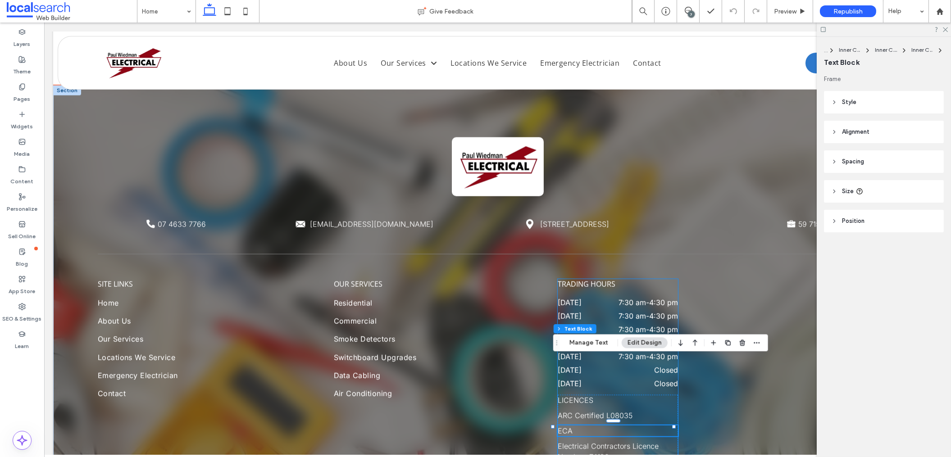
click at [564, 427] on span "ECA" at bounding box center [565, 431] width 15 height 9
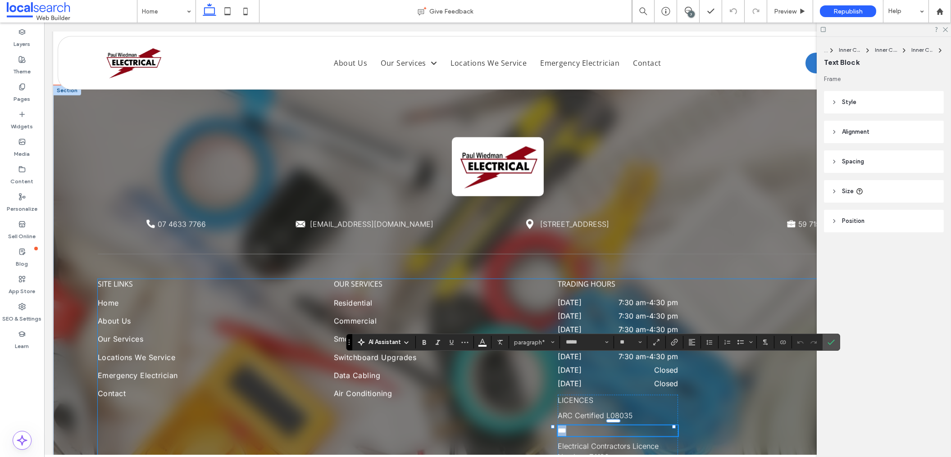
type input "**"
drag, startPoint x: 835, startPoint y: 343, endPoint x: 828, endPoint y: 342, distance: 6.8
click at [835, 342] on icon "Confirm" at bounding box center [830, 342] width 7 height 7
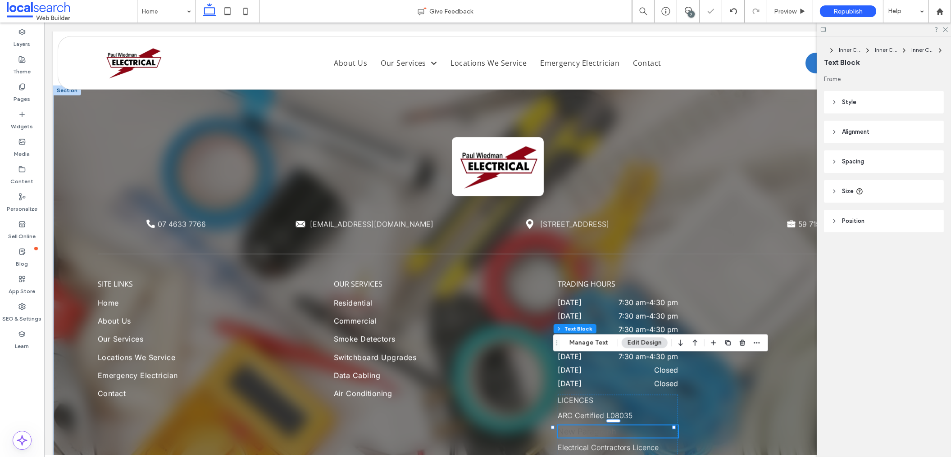
click at [628, 426] on p "New Paragraph" at bounding box center [618, 432] width 120 height 12
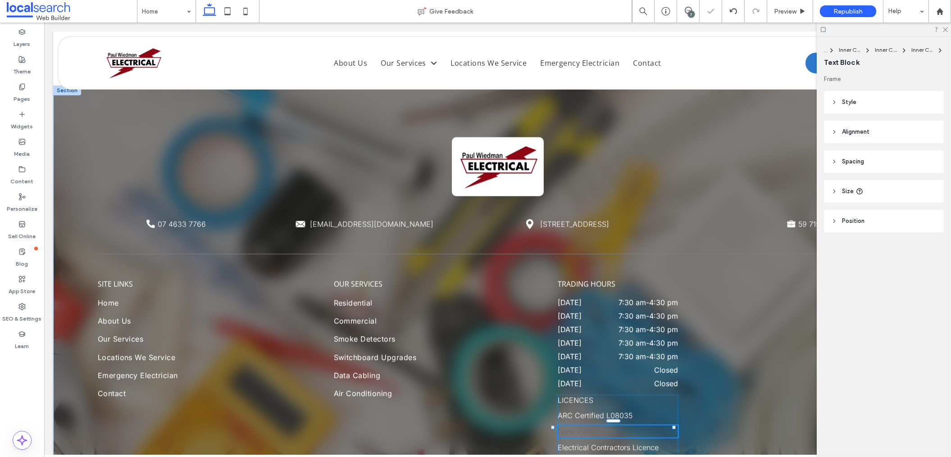
type input "*****"
type input "**"
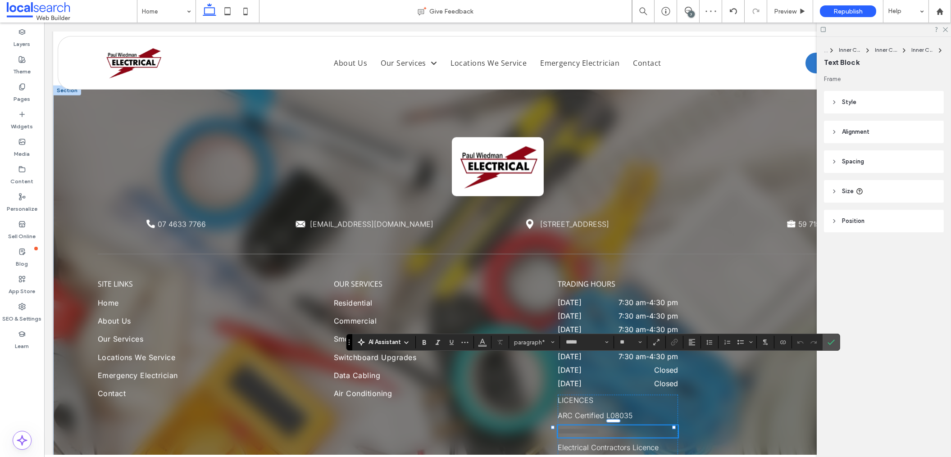
click at [648, 426] on p "**********" at bounding box center [618, 432] width 120 height 12
click at [599, 427] on span "**********" at bounding box center [578, 431] width 41 height 8
click at [631, 426] on p "**********" at bounding box center [618, 432] width 120 height 12
click at [678, 364] on div "**********" at bounding box center [498, 379] width 800 height 200
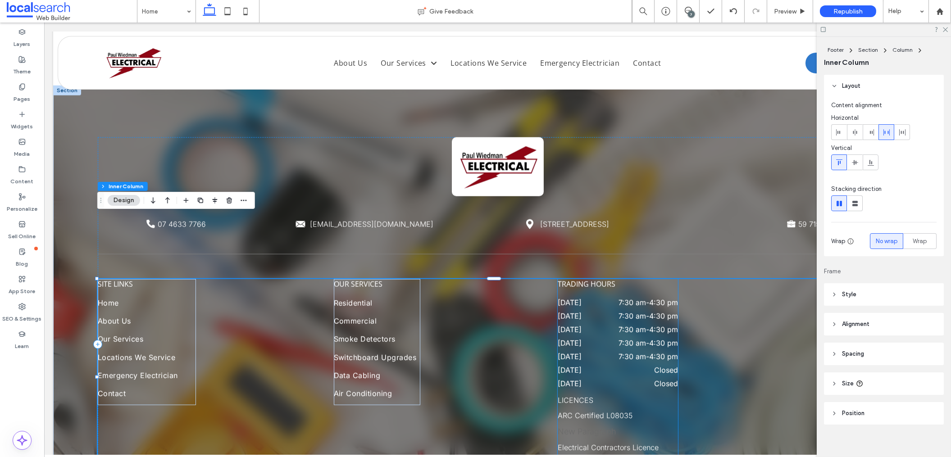
click at [643, 426] on p "New Paragraph" at bounding box center [618, 432] width 120 height 12
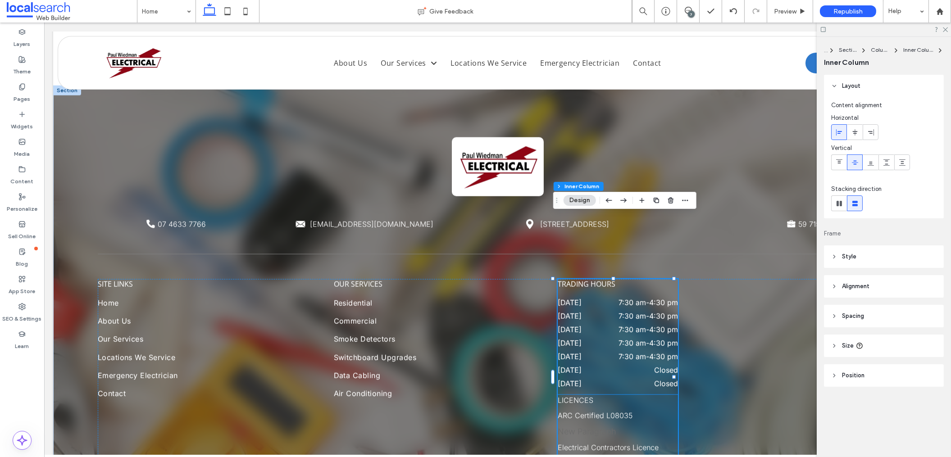
click at [596, 427] on span "New Paragraph" at bounding box center [587, 431] width 59 height 9
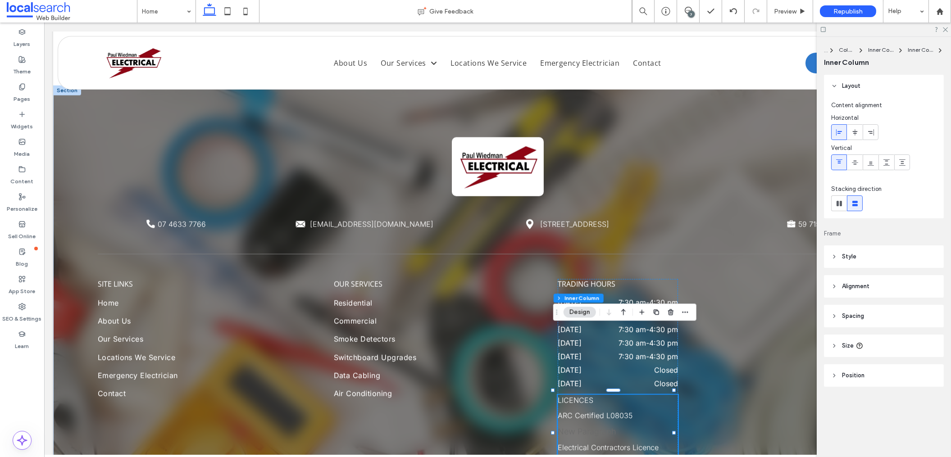
click at [595, 427] on span "New Paragraph" at bounding box center [587, 431] width 59 height 9
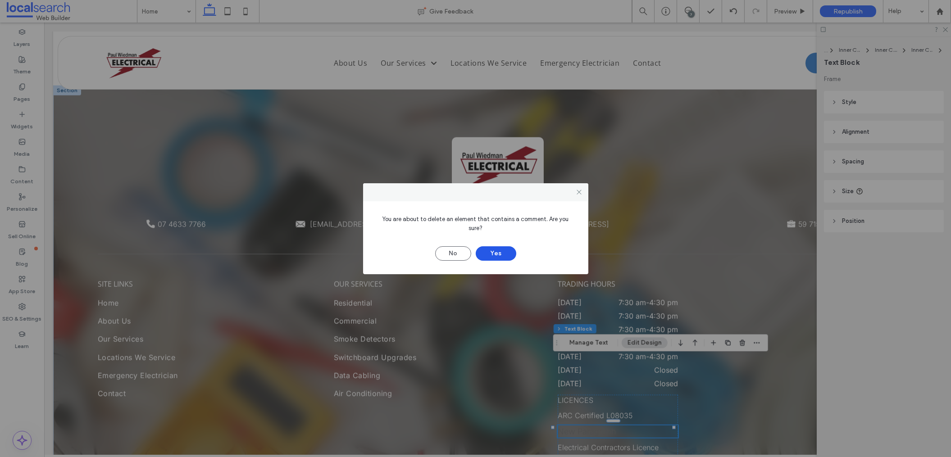
click at [493, 249] on button "Yes" at bounding box center [496, 253] width 41 height 14
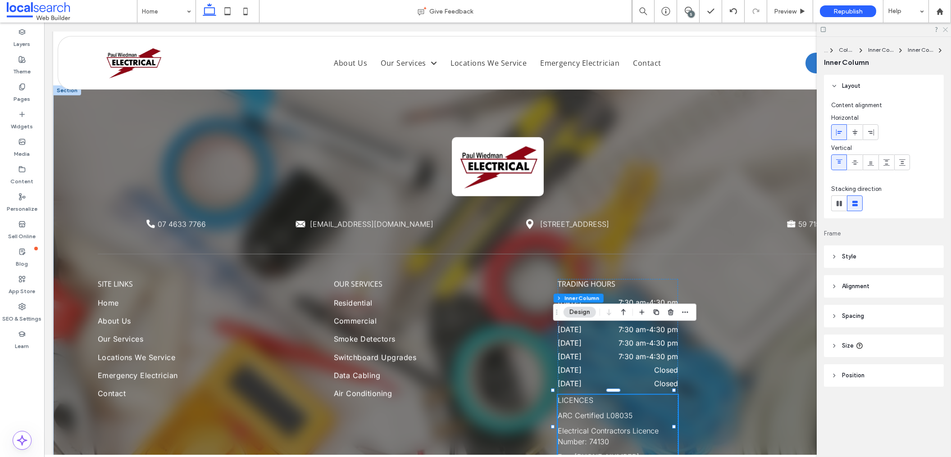
click at [944, 31] on use at bounding box center [945, 29] width 5 height 5
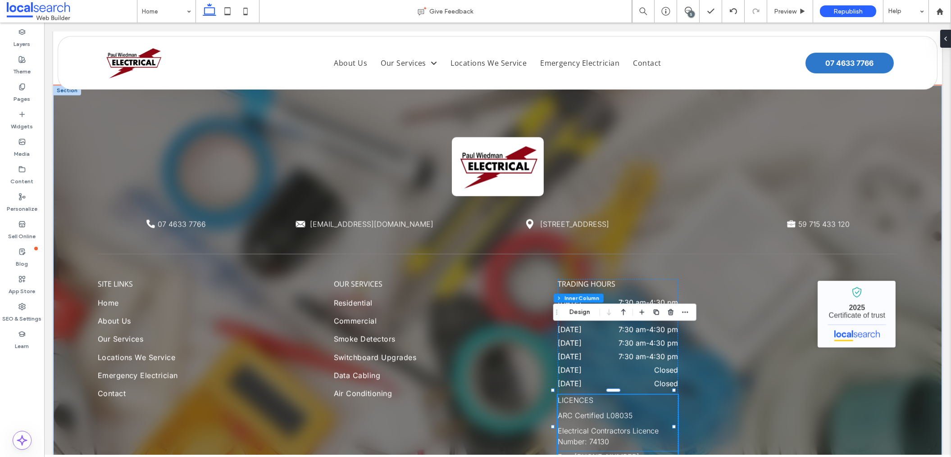
click at [590, 453] on span "Fax: [PHONE_NUMBER]" at bounding box center [599, 457] width 82 height 9
click at [751, 400] on div "Phone Icon 07 4633 7766 Email Icon [EMAIL_ADDRESS][DOMAIN_NAME] Pin Icon [STREE…" at bounding box center [498, 338] width 800 height 402
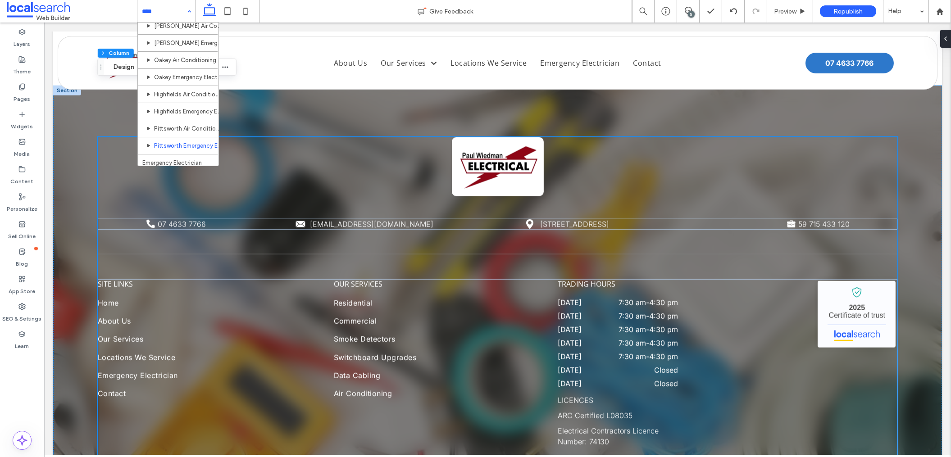
scroll to position [238, 0]
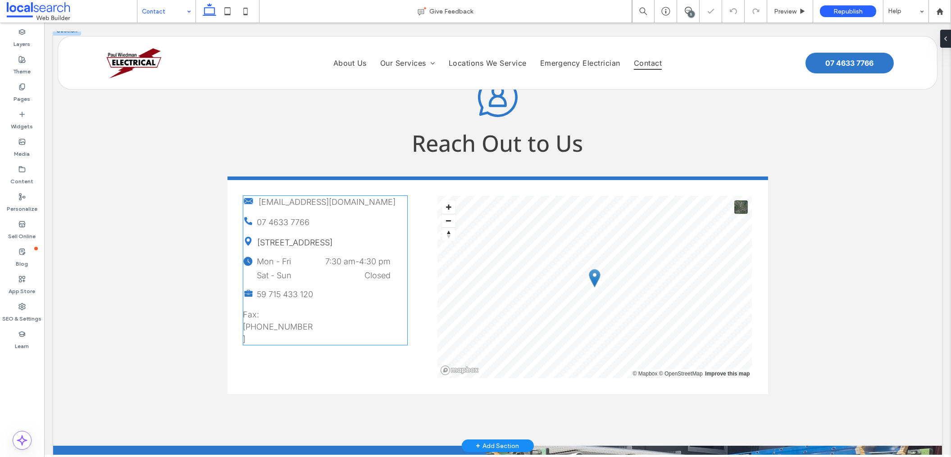
click at [279, 326] on span "Fax: [PHONE_NUMBER]" at bounding box center [278, 327] width 70 height 34
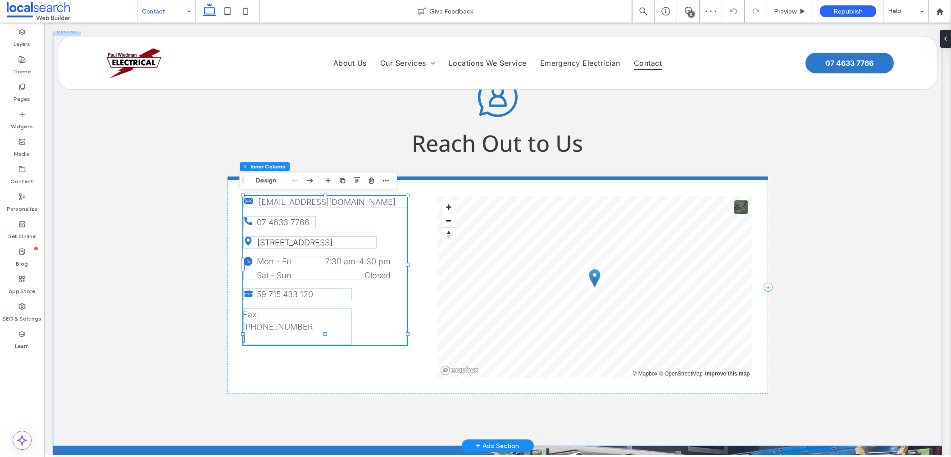
click at [276, 324] on span "Fax: [PHONE_NUMBER]" at bounding box center [278, 327] width 70 height 34
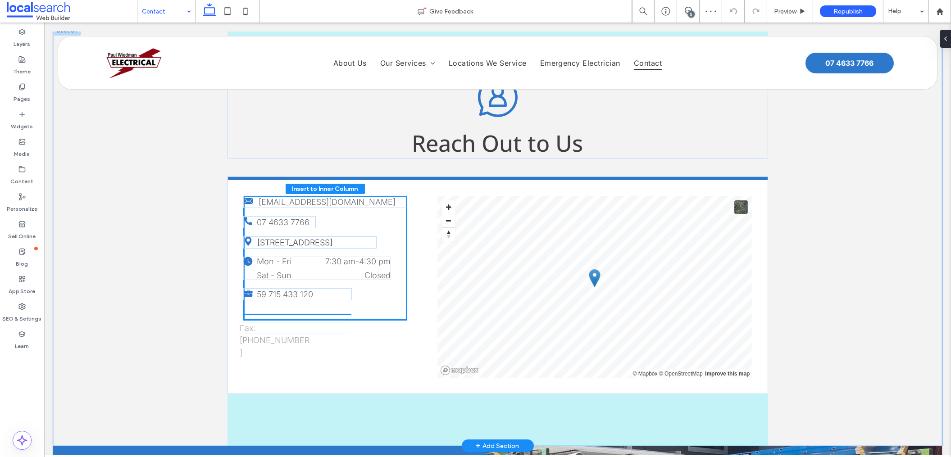
scroll to position [36, 0]
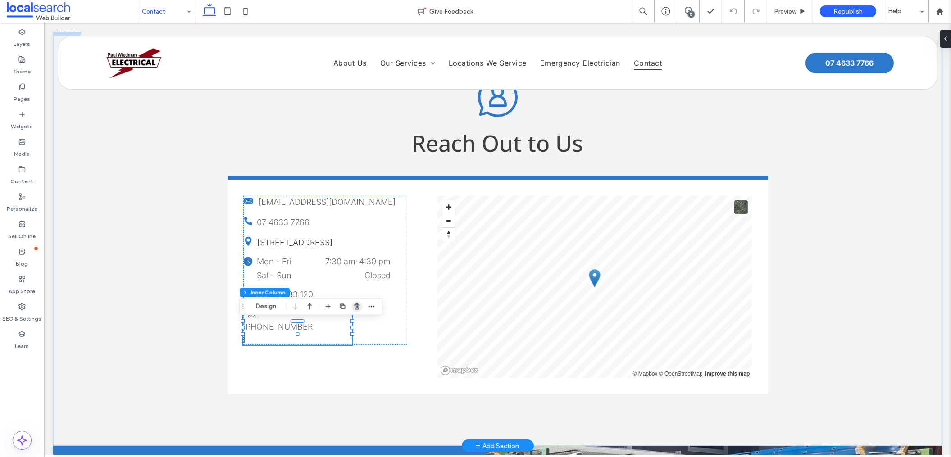
click at [356, 308] on use "button" at bounding box center [356, 307] width 5 height 6
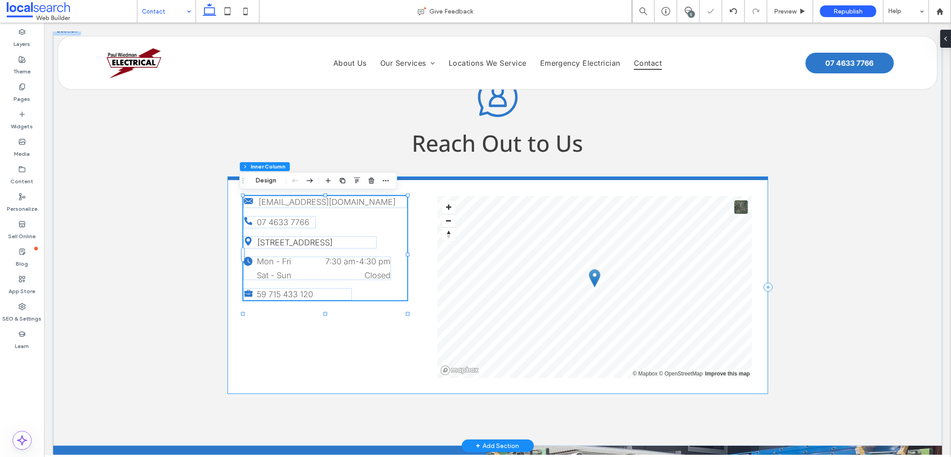
click at [234, 321] on div "Email Icon [EMAIL_ADDRESS][DOMAIN_NAME] Phone Icon 07 4633 7766 Pin Icon [STREE…" at bounding box center [497, 286] width 540 height 218
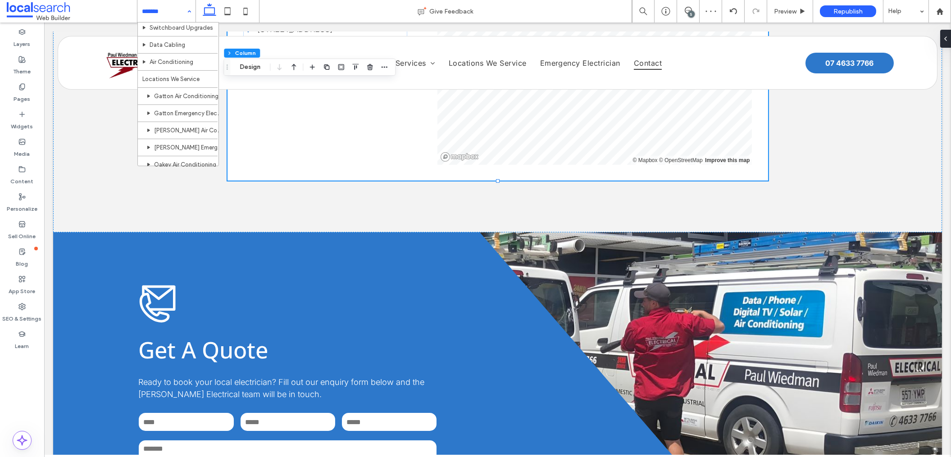
scroll to position [238, 0]
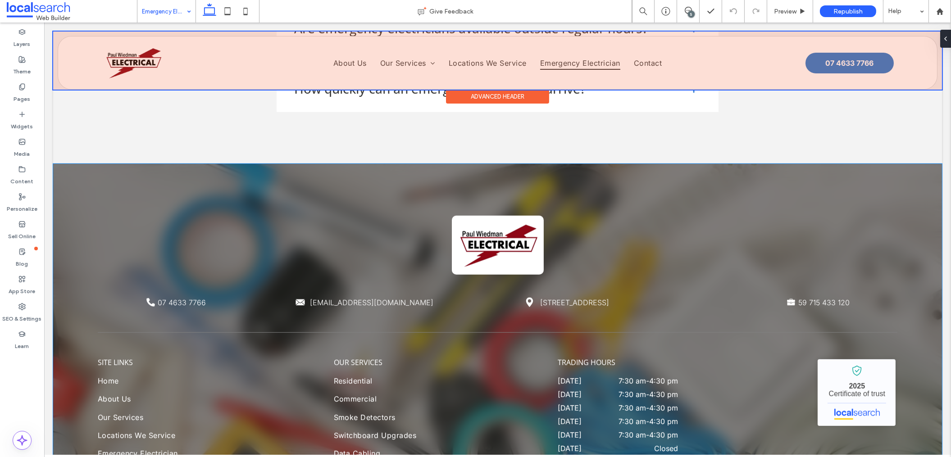
scroll to position [1910, 0]
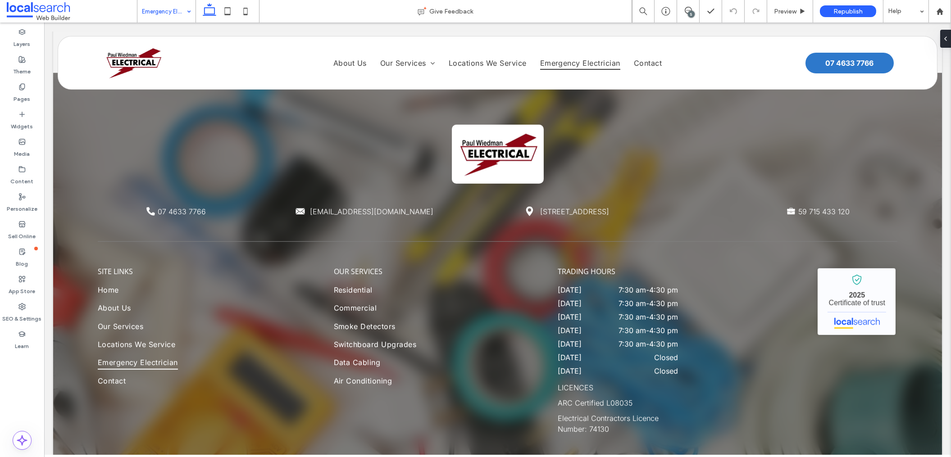
click at [185, 14] on div "Emergency Electrician" at bounding box center [166, 11] width 58 height 23
click at [688, 8] on icon at bounding box center [688, 10] width 7 height 7
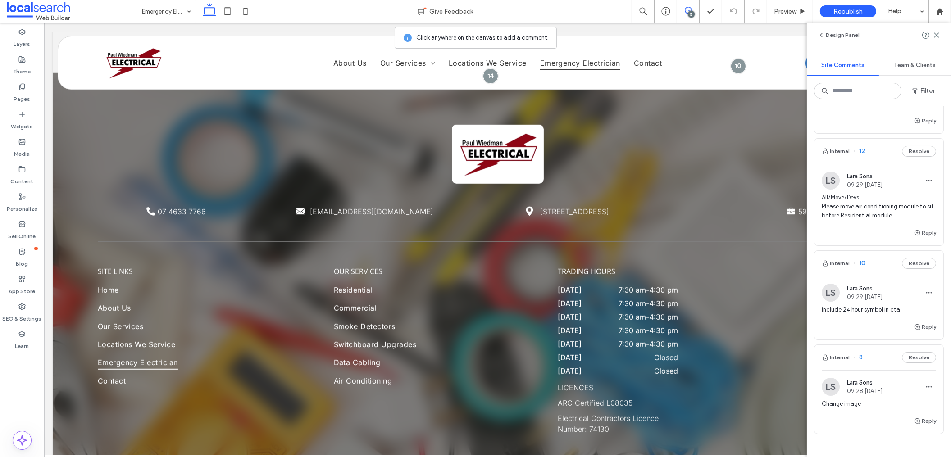
scroll to position [261, 0]
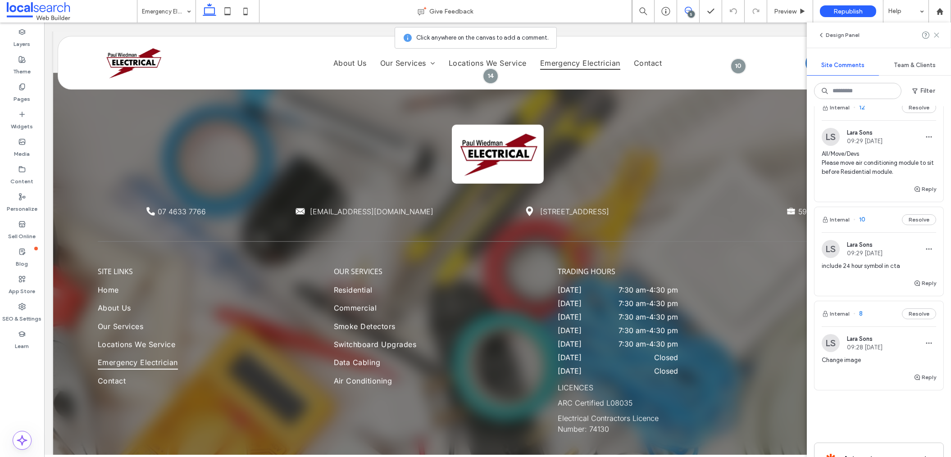
click at [938, 34] on icon at bounding box center [936, 35] width 7 height 7
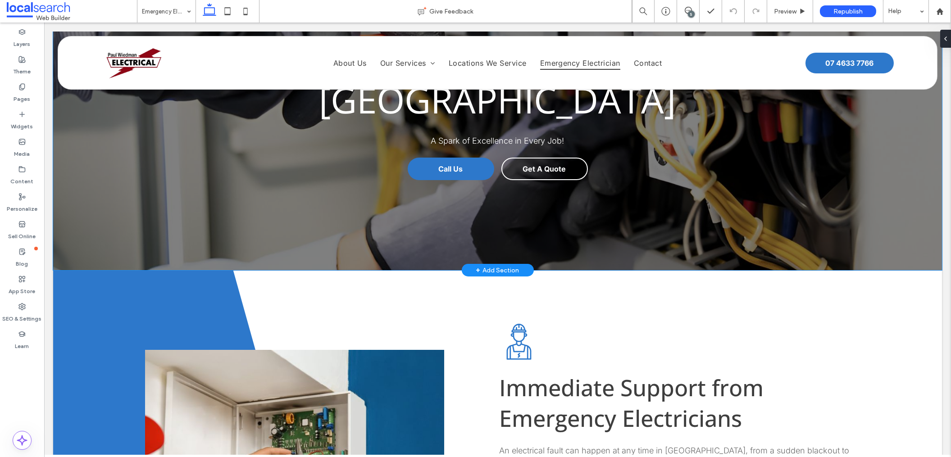
scroll to position [0, 0]
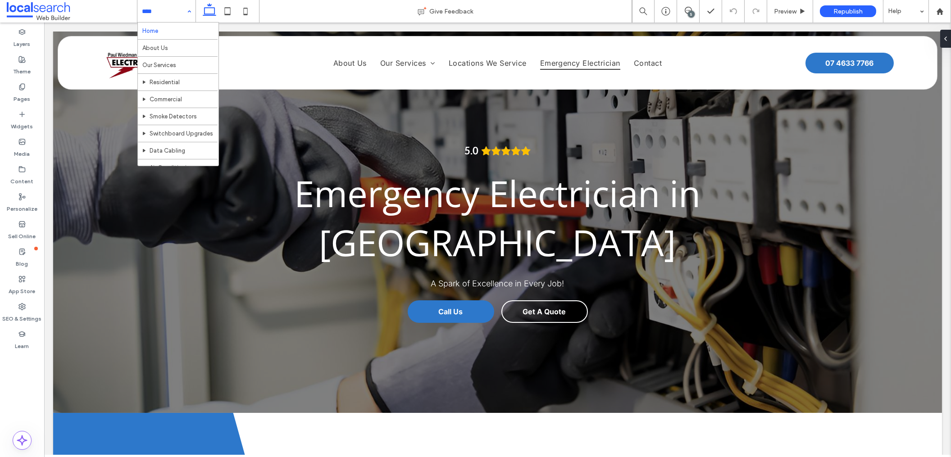
click at [189, 11] on div "Home About Us Our Services Residential Commercial Smoke Detectors Switchboard U…" at bounding box center [166, 11] width 58 height 23
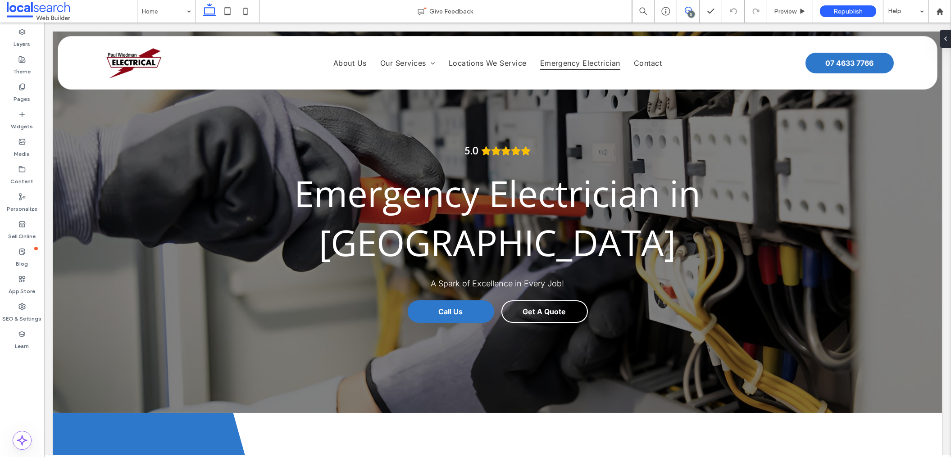
click at [690, 8] on icon at bounding box center [688, 10] width 7 height 7
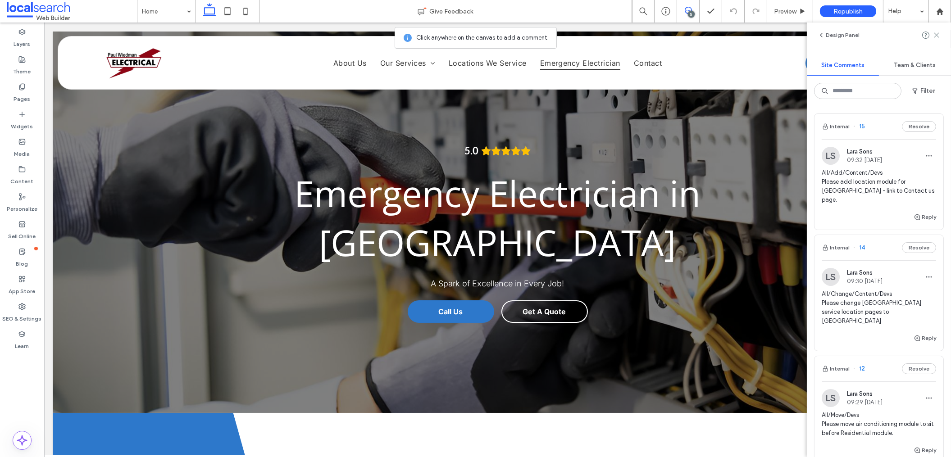
click at [934, 34] on icon at bounding box center [936, 35] width 7 height 7
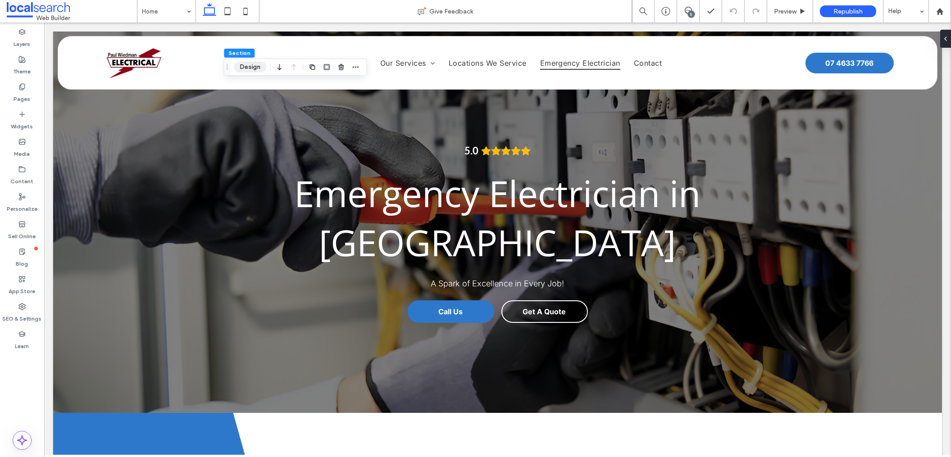
click at [260, 65] on button "Design" at bounding box center [250, 67] width 32 height 11
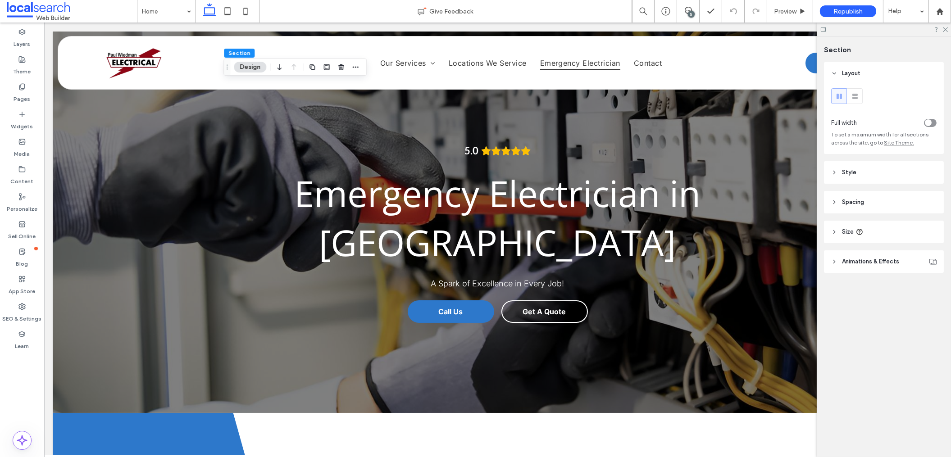
click at [890, 229] on header "Size" at bounding box center [884, 232] width 120 height 23
click at [887, 196] on header "Spacing" at bounding box center [884, 202] width 120 height 23
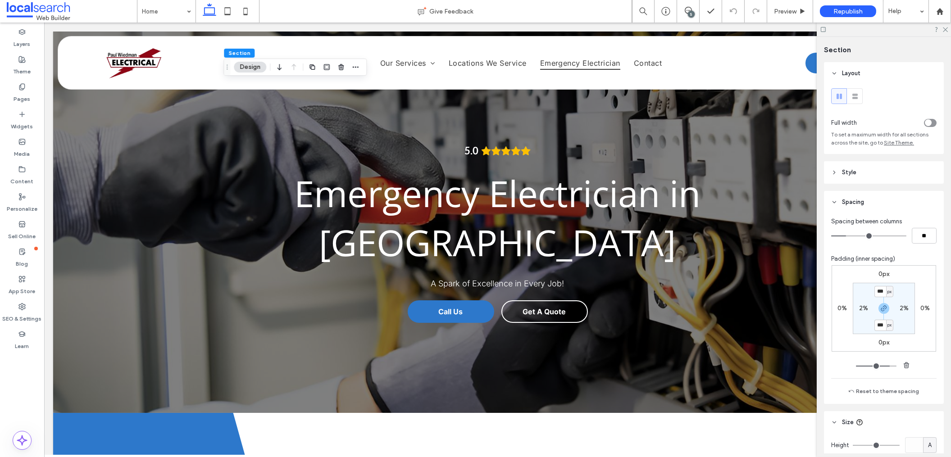
click at [886, 169] on header "Style" at bounding box center [884, 172] width 120 height 23
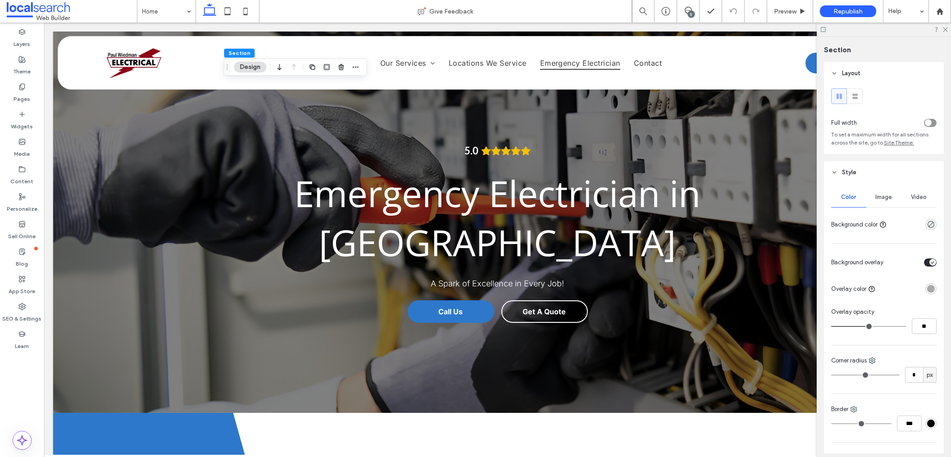
click at [887, 189] on div "Image" at bounding box center [883, 197] width 35 height 20
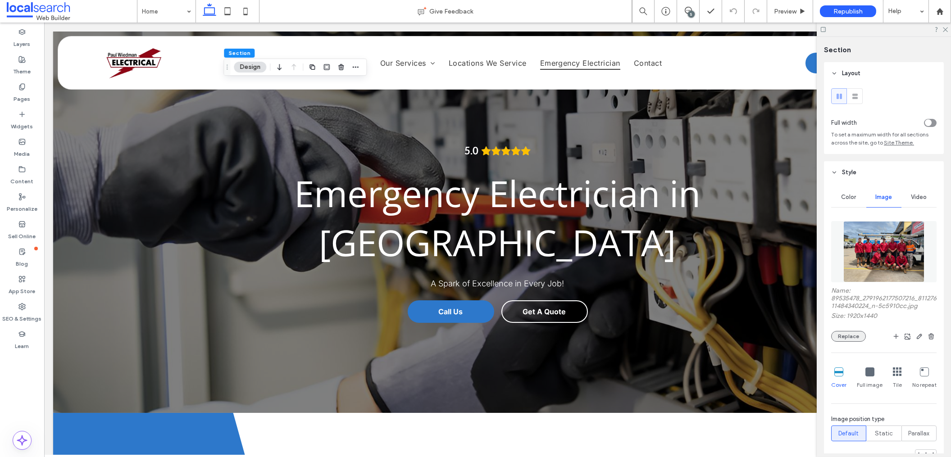
click at [851, 336] on button "Replace" at bounding box center [848, 336] width 35 height 11
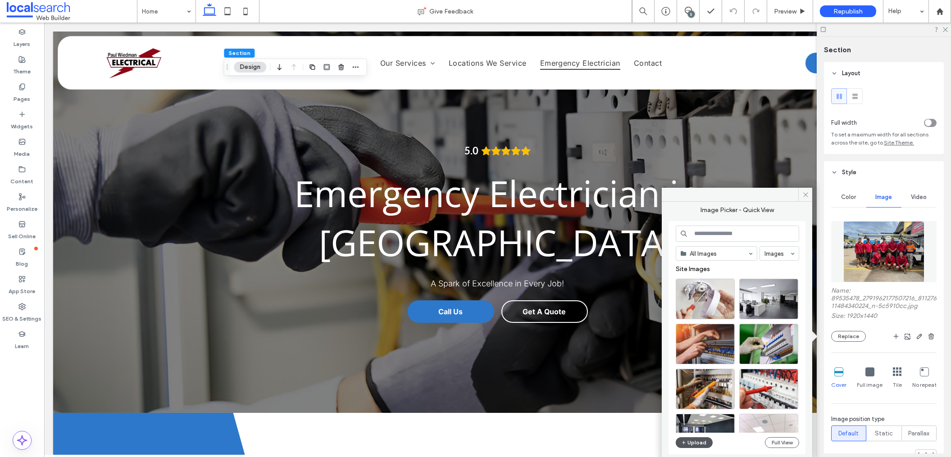
click at [702, 445] on button "Upload" at bounding box center [694, 442] width 37 height 11
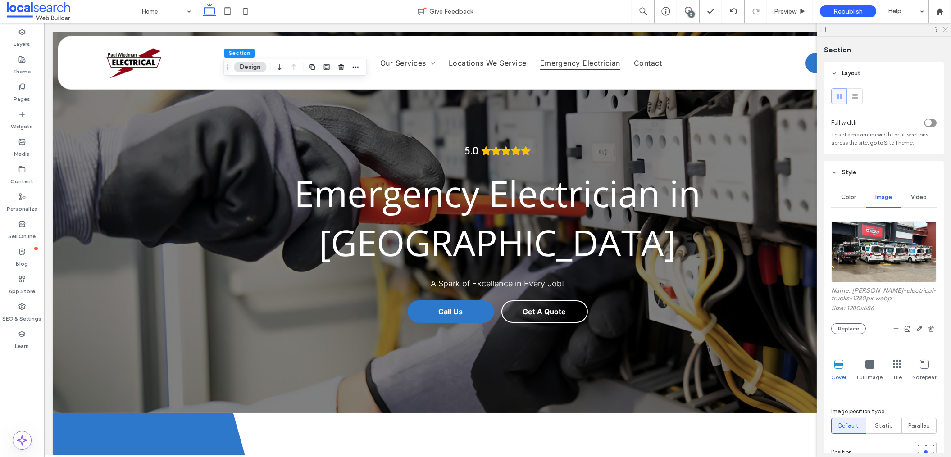
click at [945, 28] on icon at bounding box center [945, 29] width 6 height 6
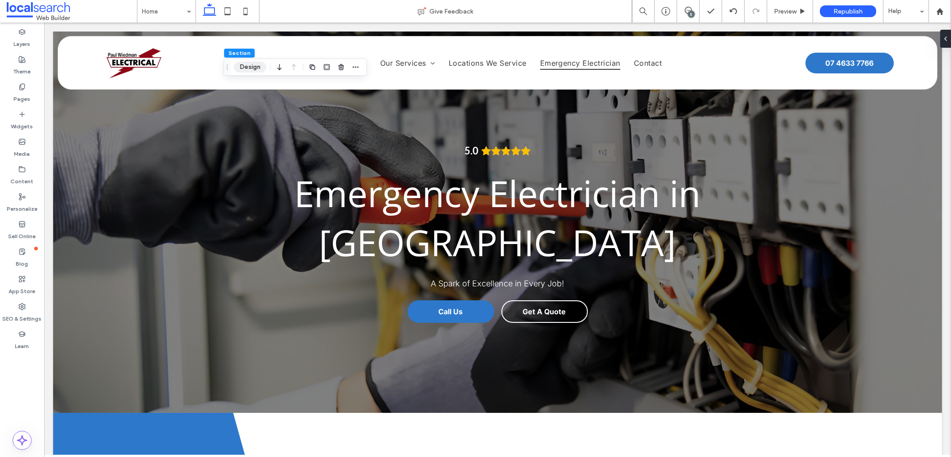
click at [251, 67] on button "Design" at bounding box center [250, 67] width 32 height 11
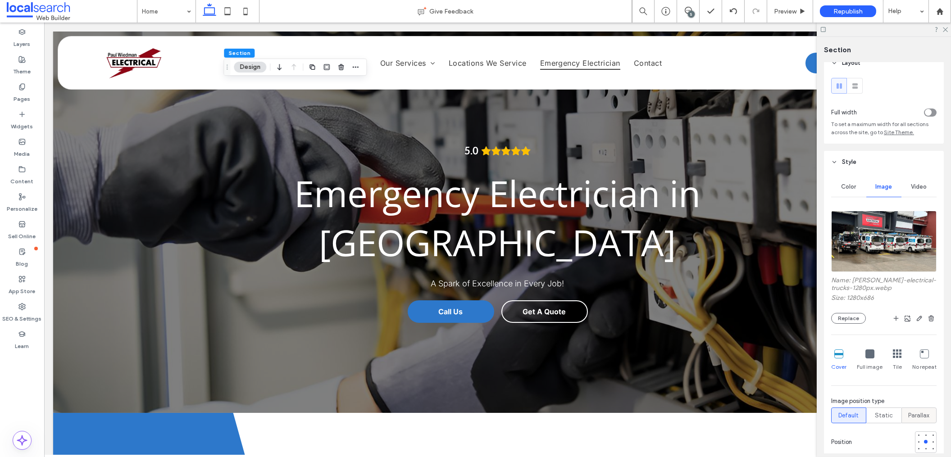
scroll to position [11, 0]
click at [924, 436] on div at bounding box center [926, 435] width 4 height 4
click at [920, 452] on div at bounding box center [926, 442] width 22 height 22
click at [924, 449] on div at bounding box center [926, 449] width 4 height 4
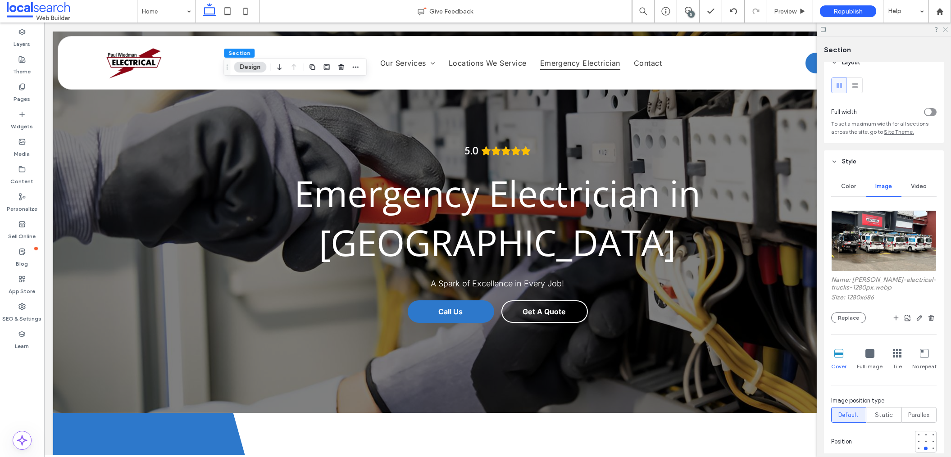
click at [944, 31] on icon at bounding box center [945, 29] width 6 height 6
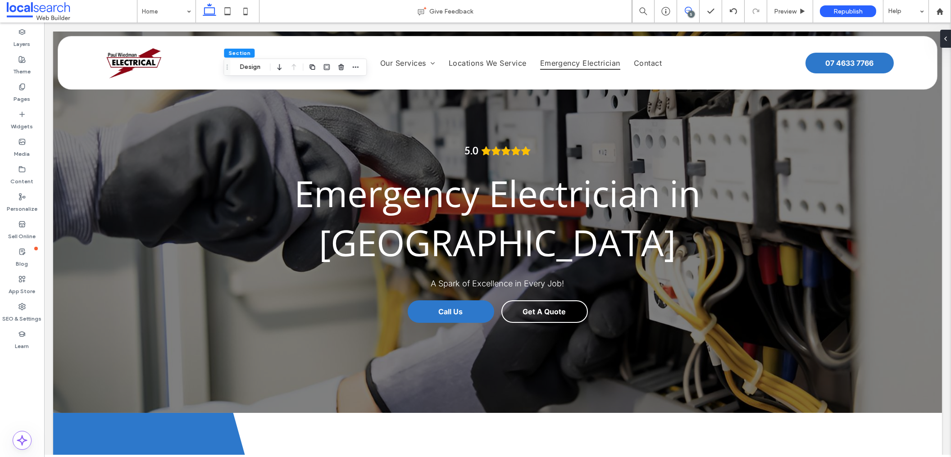
click at [690, 7] on icon at bounding box center [688, 10] width 7 height 7
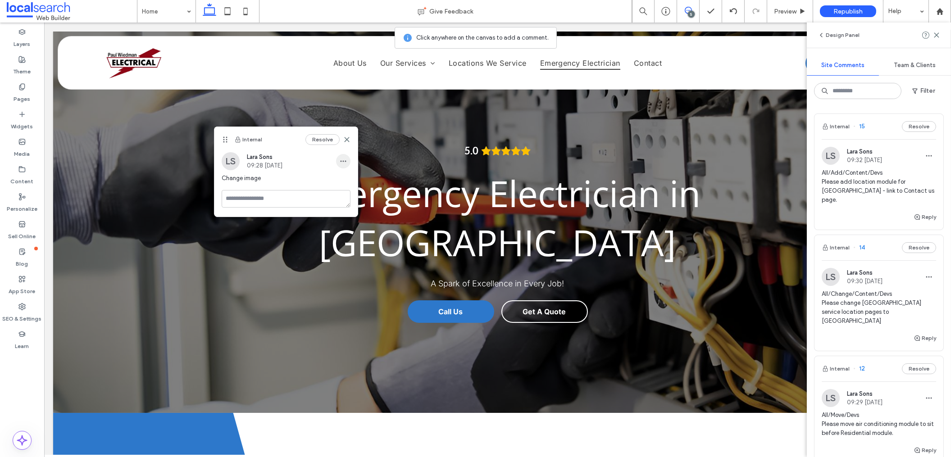
click at [345, 161] on use "button" at bounding box center [343, 160] width 6 height 1
click at [352, 179] on div "Edit" at bounding box center [376, 184] width 80 height 17
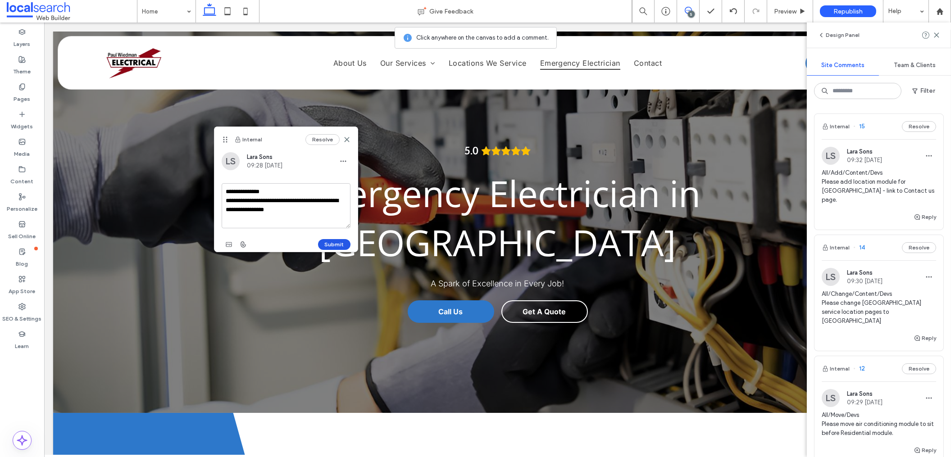
type textarea "**********"
click at [331, 245] on button "Submit" at bounding box center [334, 244] width 32 height 11
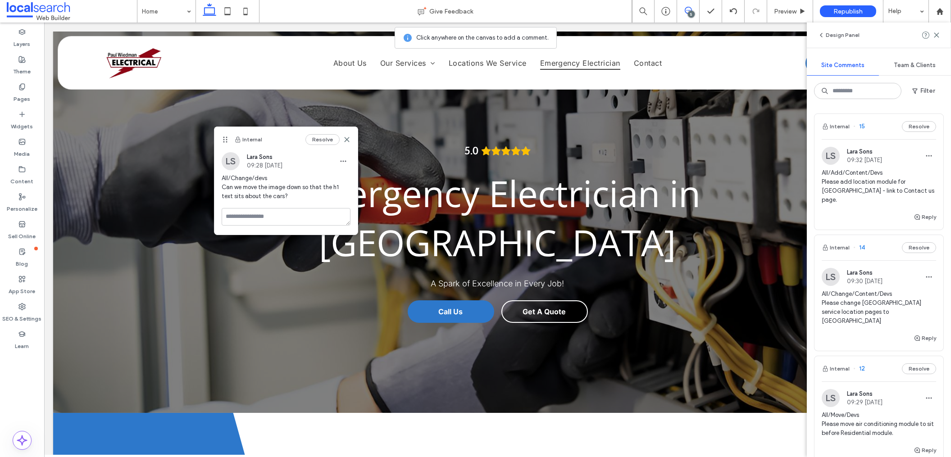
drag, startPoint x: 348, startPoint y: 143, endPoint x: 353, endPoint y: 132, distance: 11.9
click at [348, 143] on div "Resolve" at bounding box center [327, 139] width 45 height 11
click at [348, 139] on icon at bounding box center [346, 139] width 7 height 7
